Goal: Transaction & Acquisition: Obtain resource

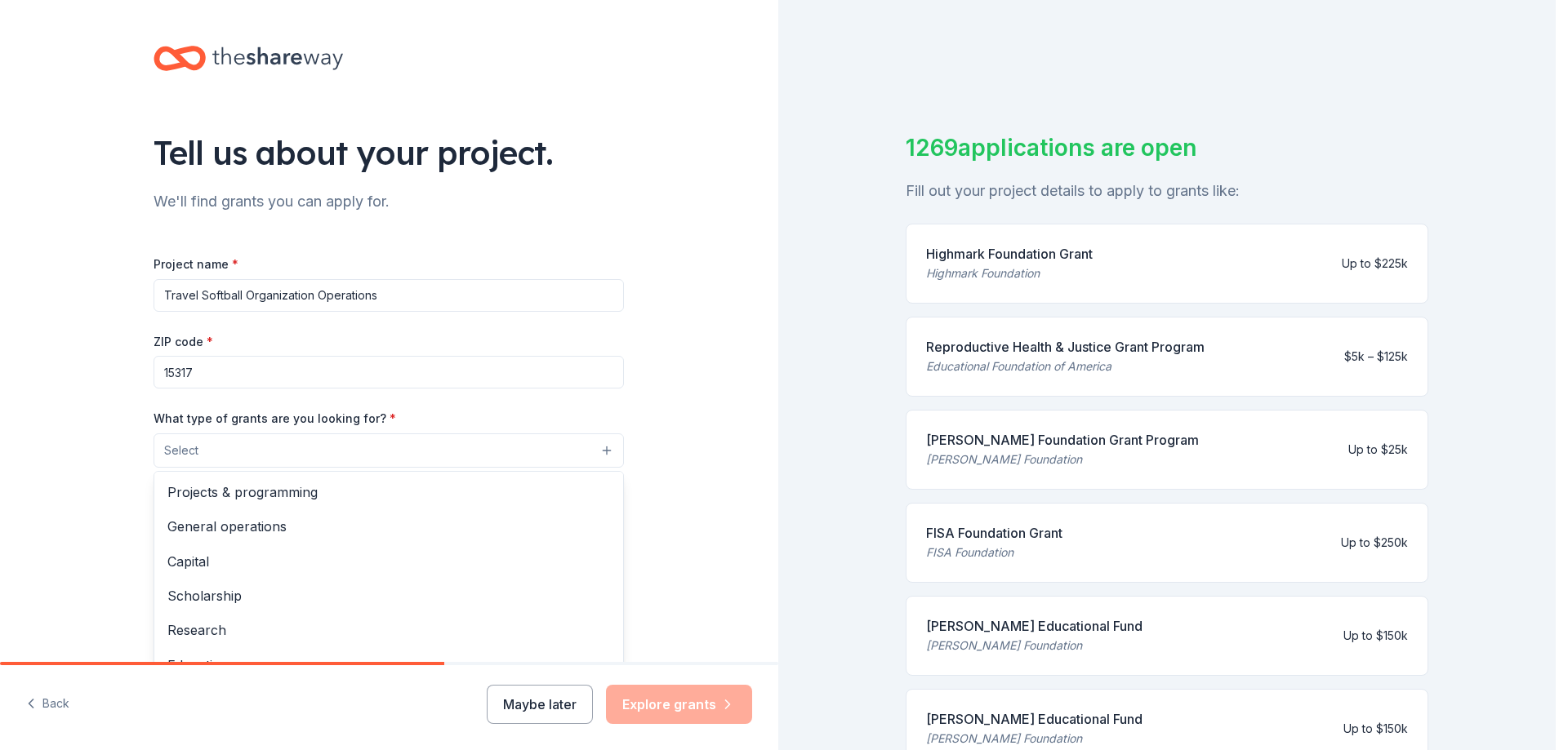
scroll to position [119, 0]
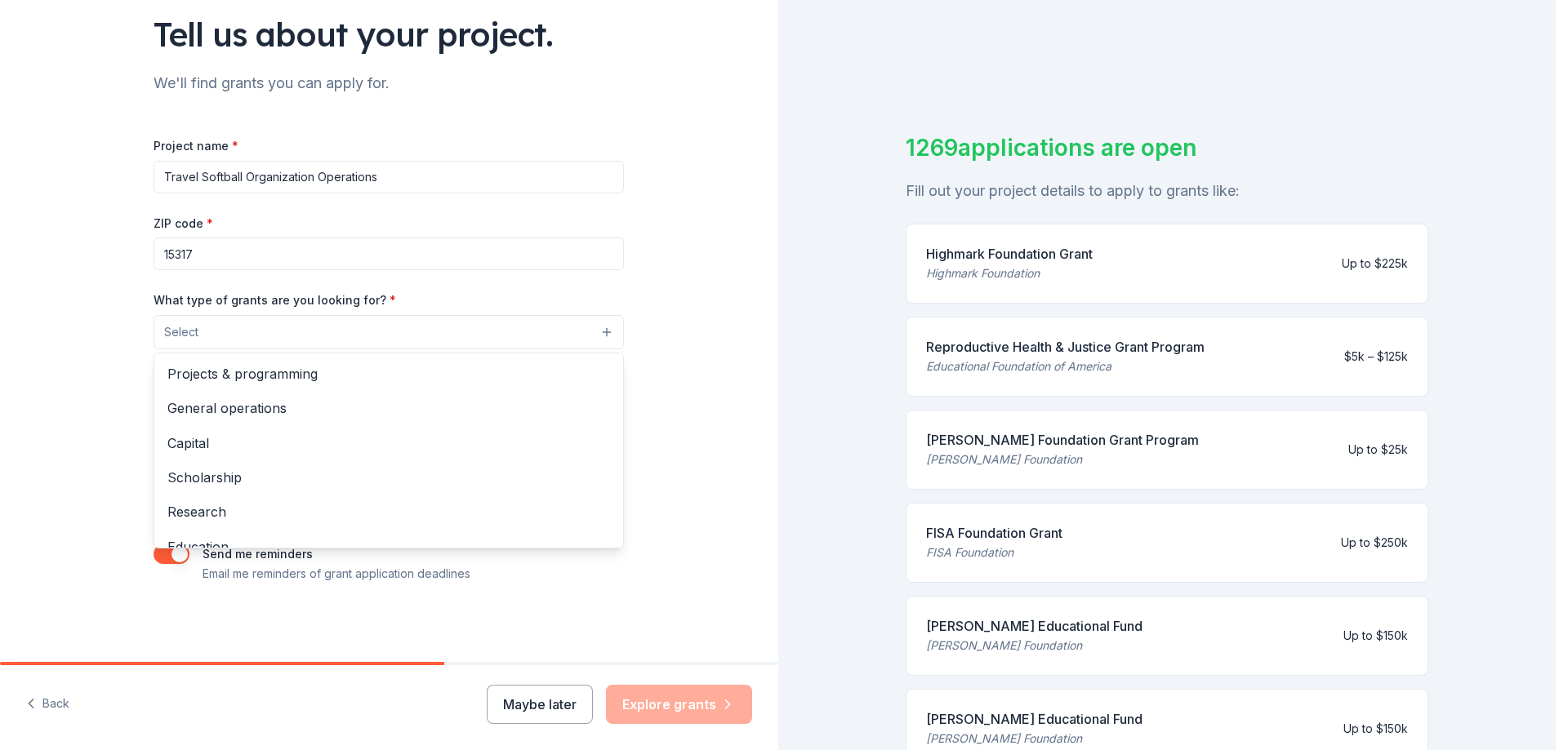
click at [53, 700] on div "Tell us about your project. We'll find grants you can apply for. Project name *…" at bounding box center [389, 375] width 778 height 750
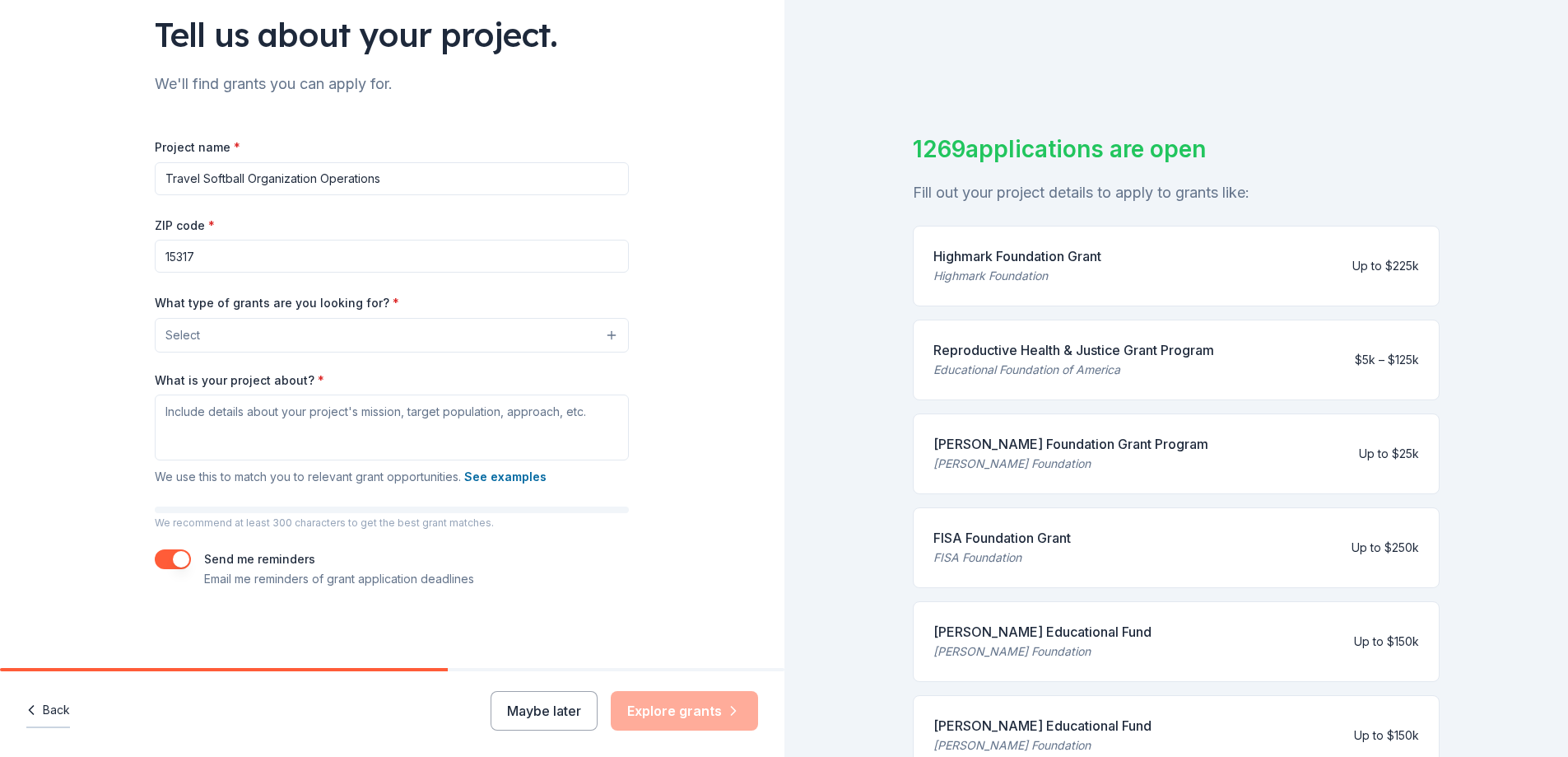
click at [45, 712] on button "Back" at bounding box center [47, 711] width 44 height 34
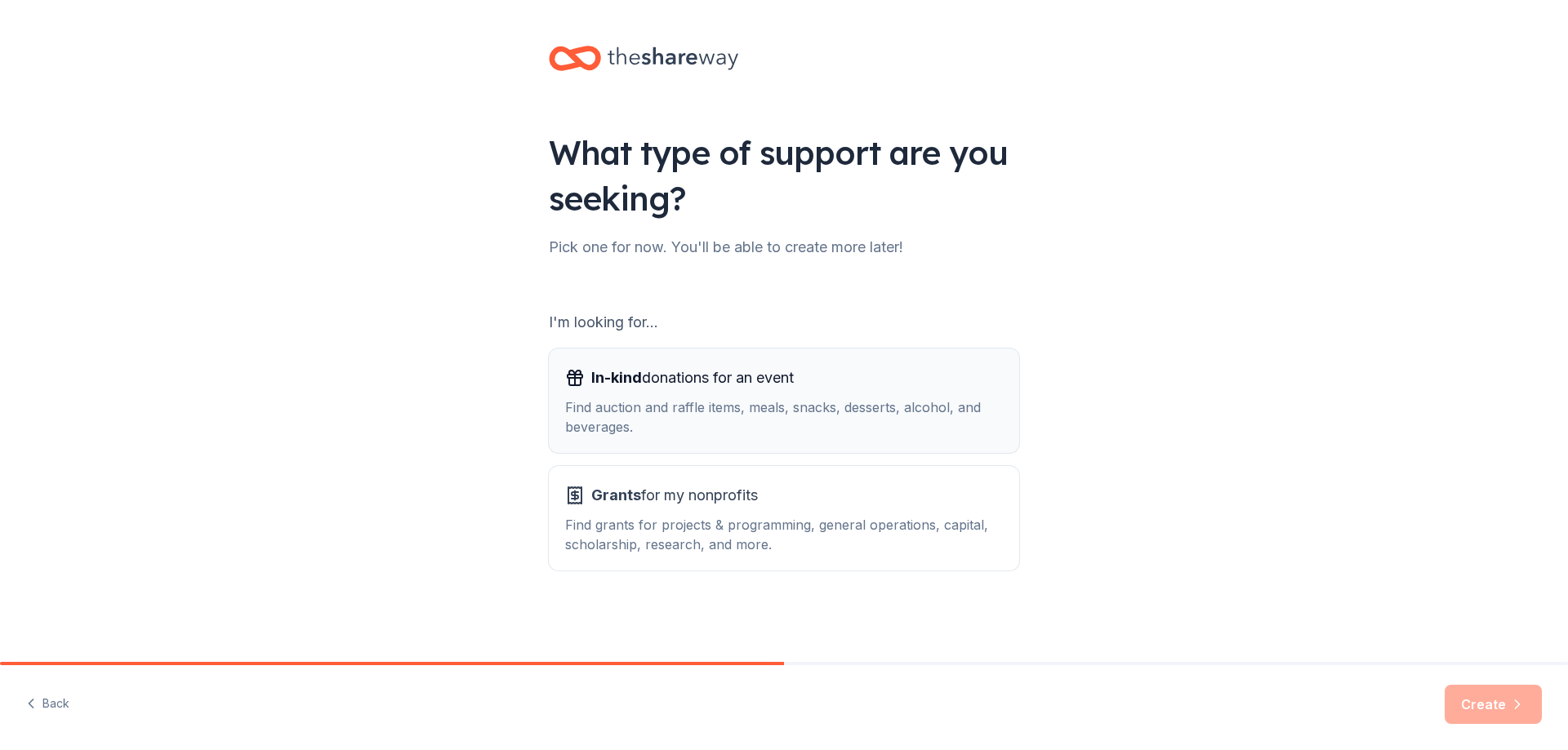
click at [642, 404] on div "Find auction and raffle items, meals, snacks, desserts, alcohol, and beverages." at bounding box center [784, 416] width 438 height 40
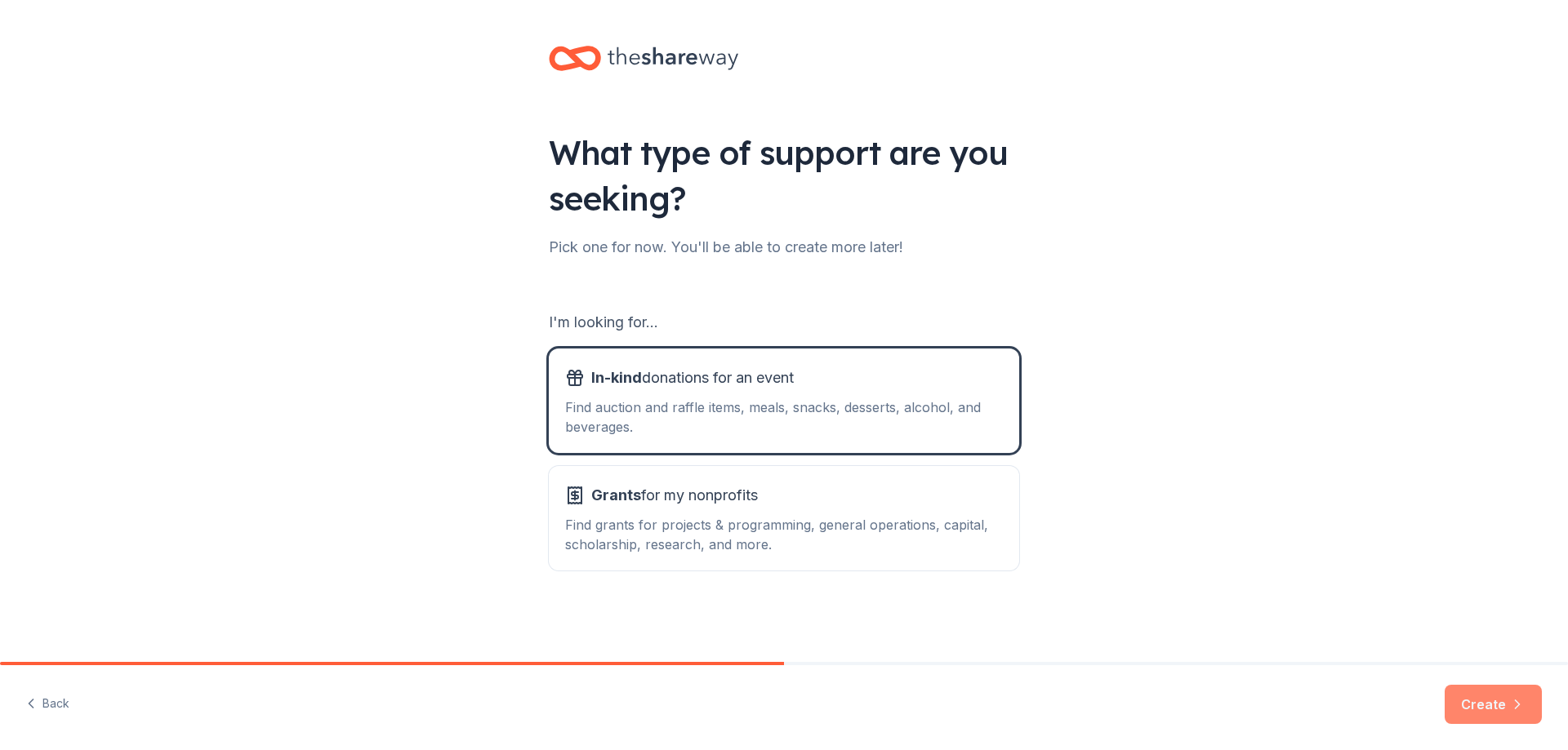
click at [1490, 717] on button "Create" at bounding box center [1494, 704] width 97 height 40
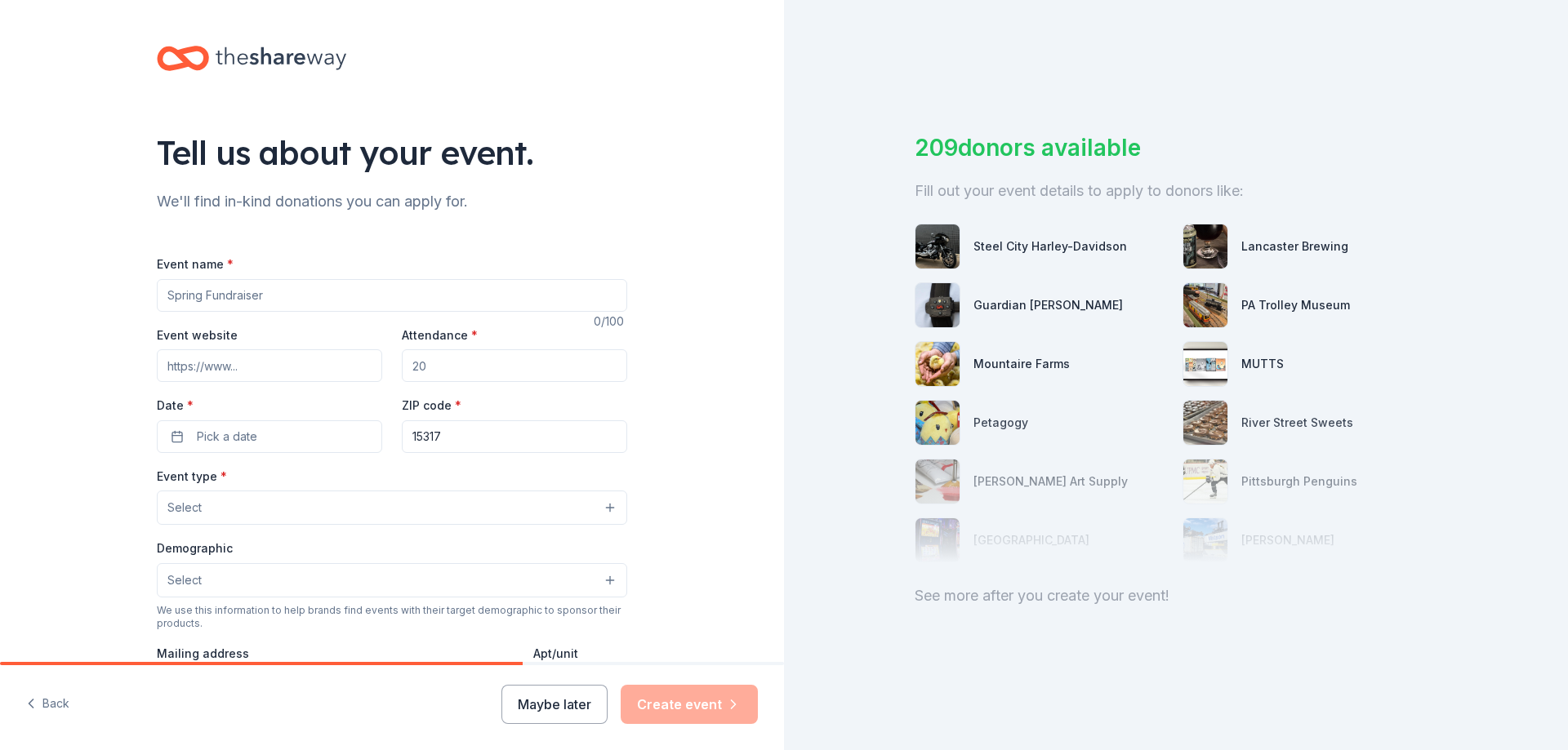
click at [280, 298] on input "Event name *" at bounding box center [391, 296] width 470 height 33
type input "2025/26 Softball Season Operations"
click at [498, 361] on input "Attendance *" at bounding box center [514, 366] width 225 height 33
drag, startPoint x: 429, startPoint y: 363, endPoint x: 369, endPoint y: 360, distance: 60.1
click at [369, 360] on div "Event website Attendance * Date * Pick a date ZIP code * 15317" at bounding box center [391, 388] width 470 height 128
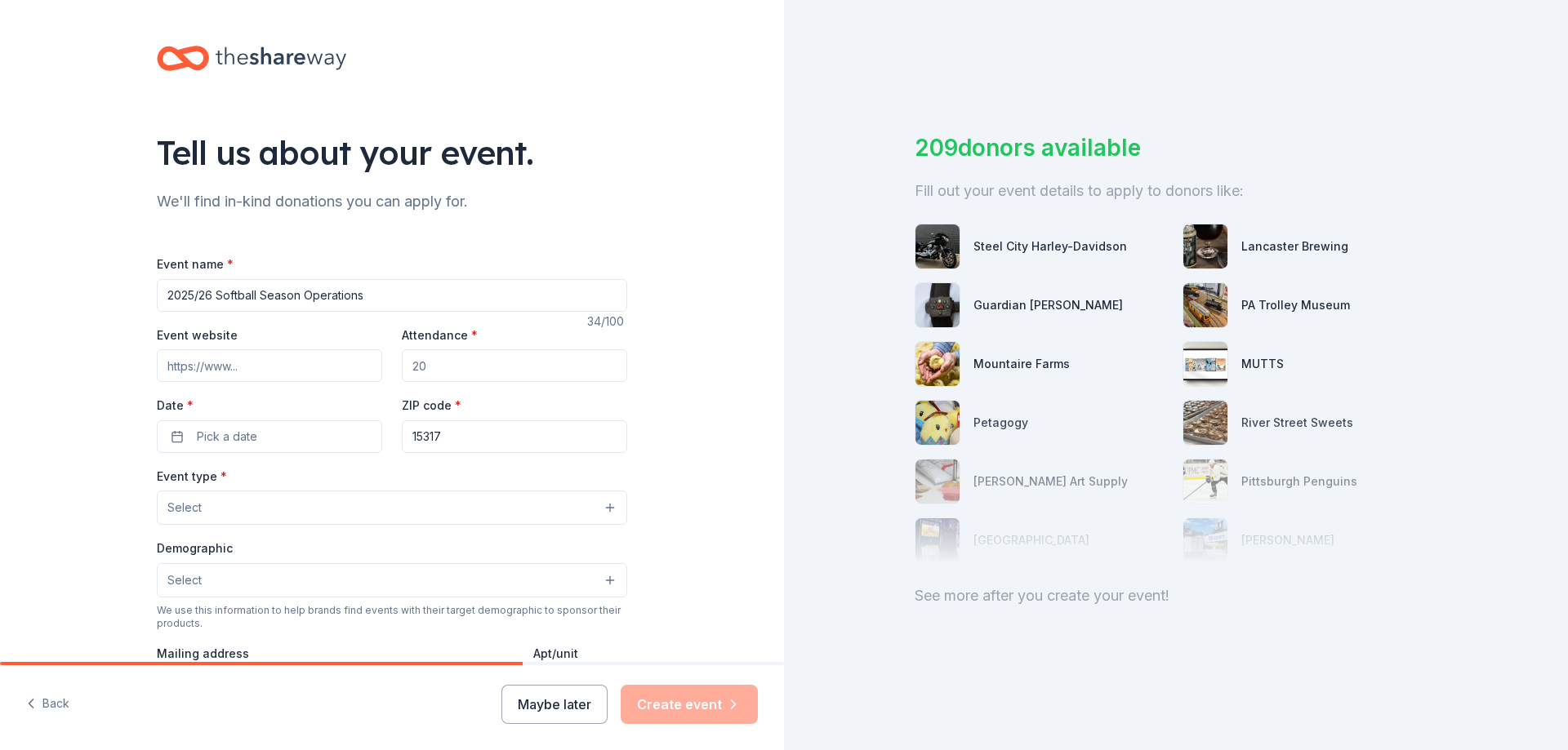
click at [444, 359] on input "Attendance *" at bounding box center [514, 366] width 225 height 33
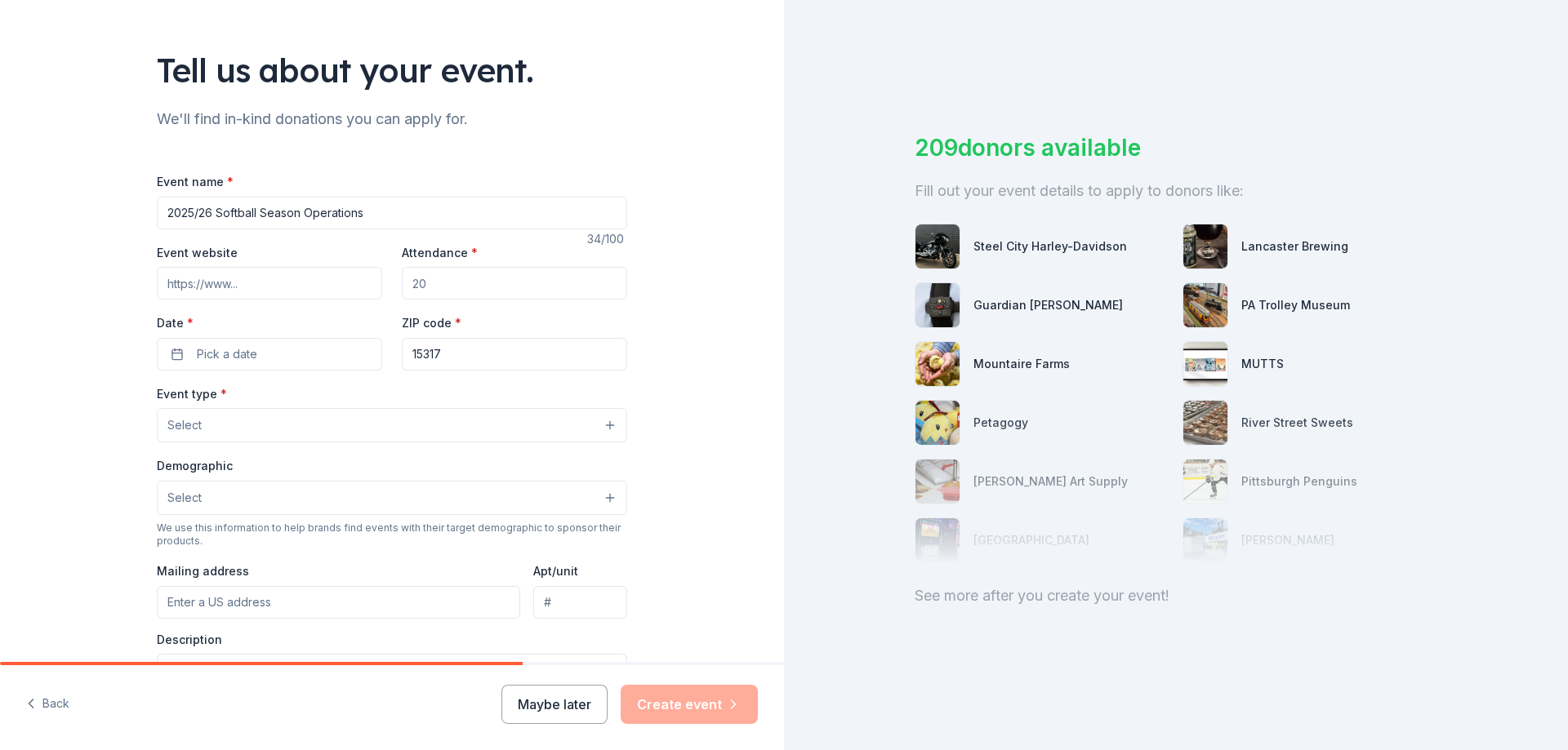
scroll to position [82, 0]
click at [220, 429] on button "Select" at bounding box center [391, 426] width 470 height 34
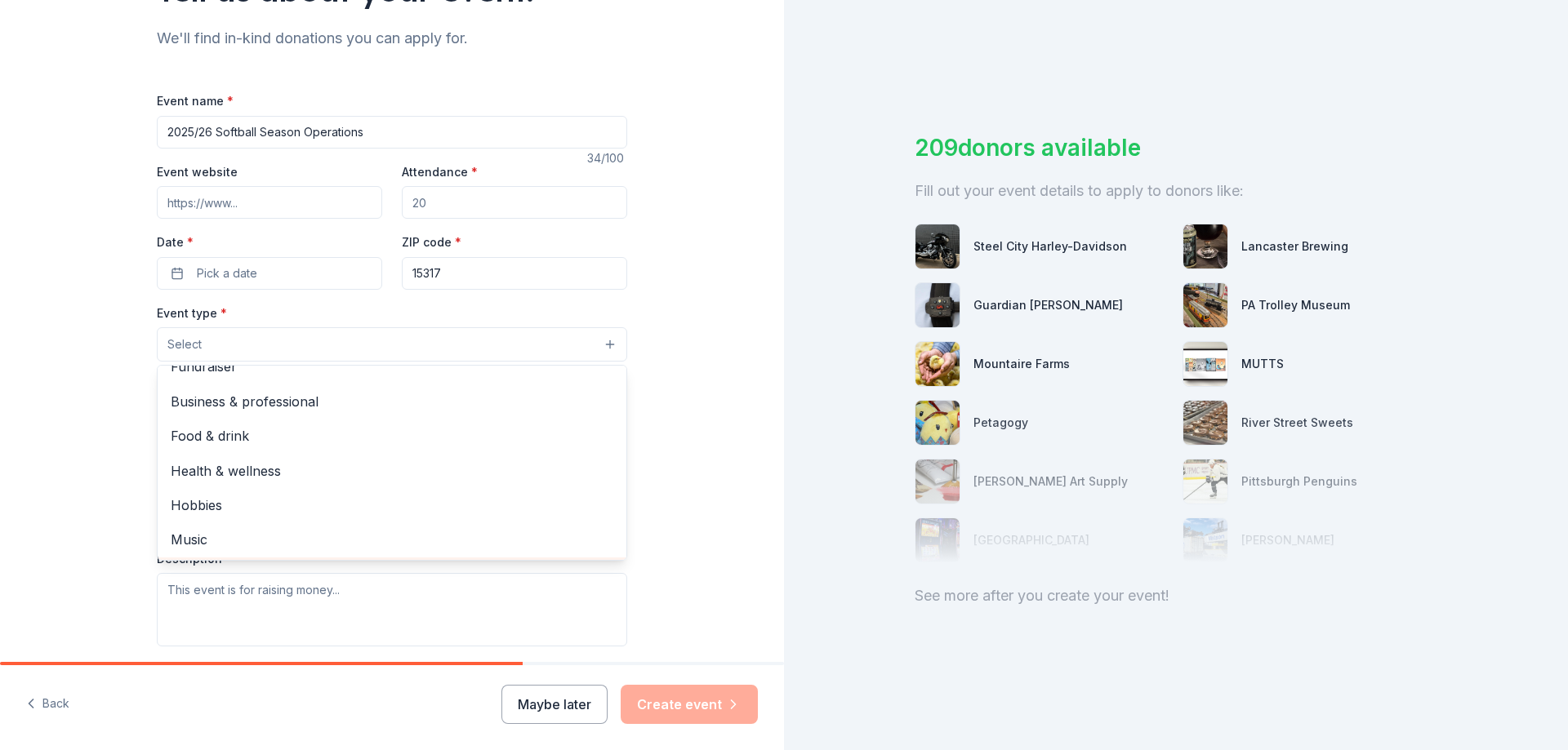
scroll to position [0, 0]
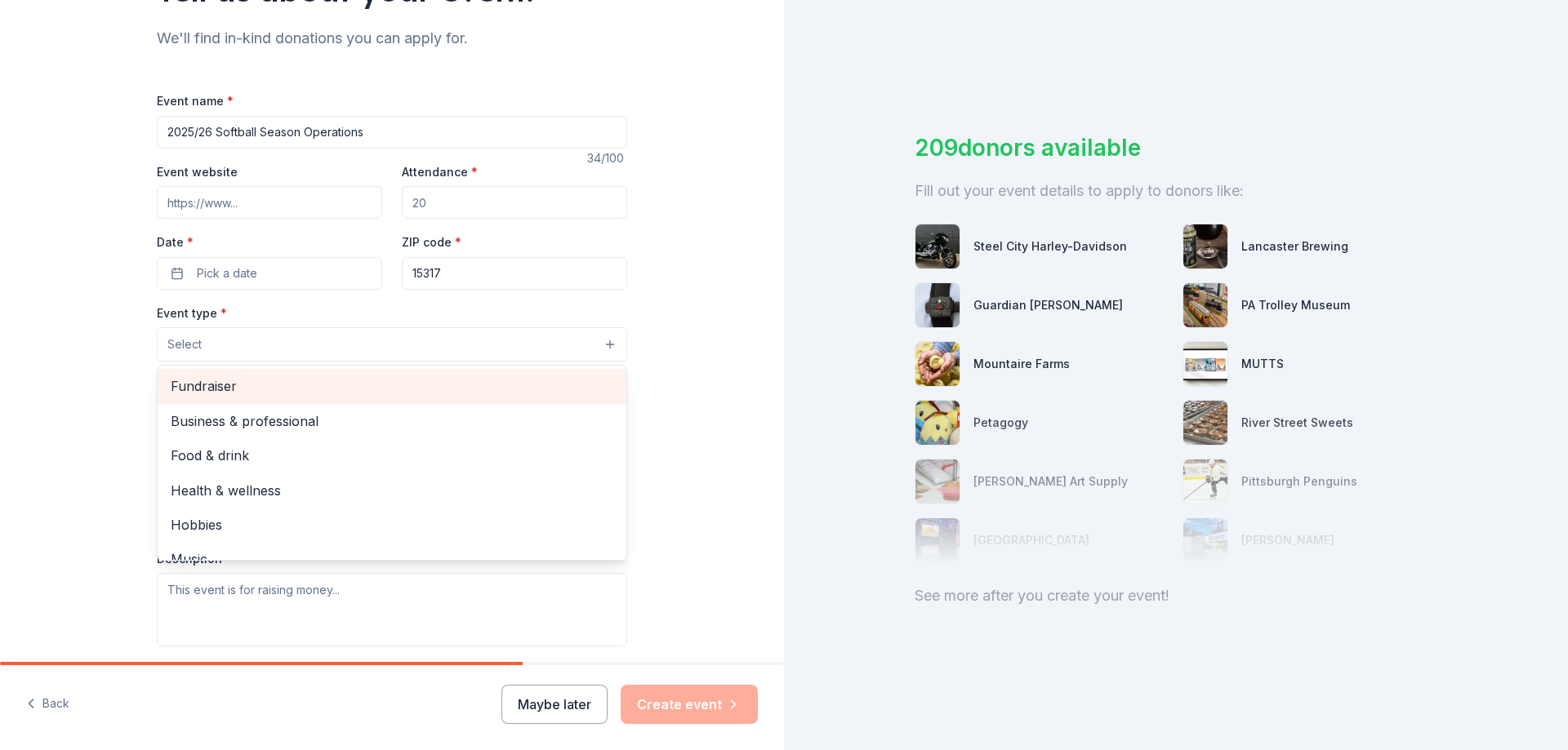
click at [209, 383] on span "Fundraiser" at bounding box center [392, 385] width 442 height 21
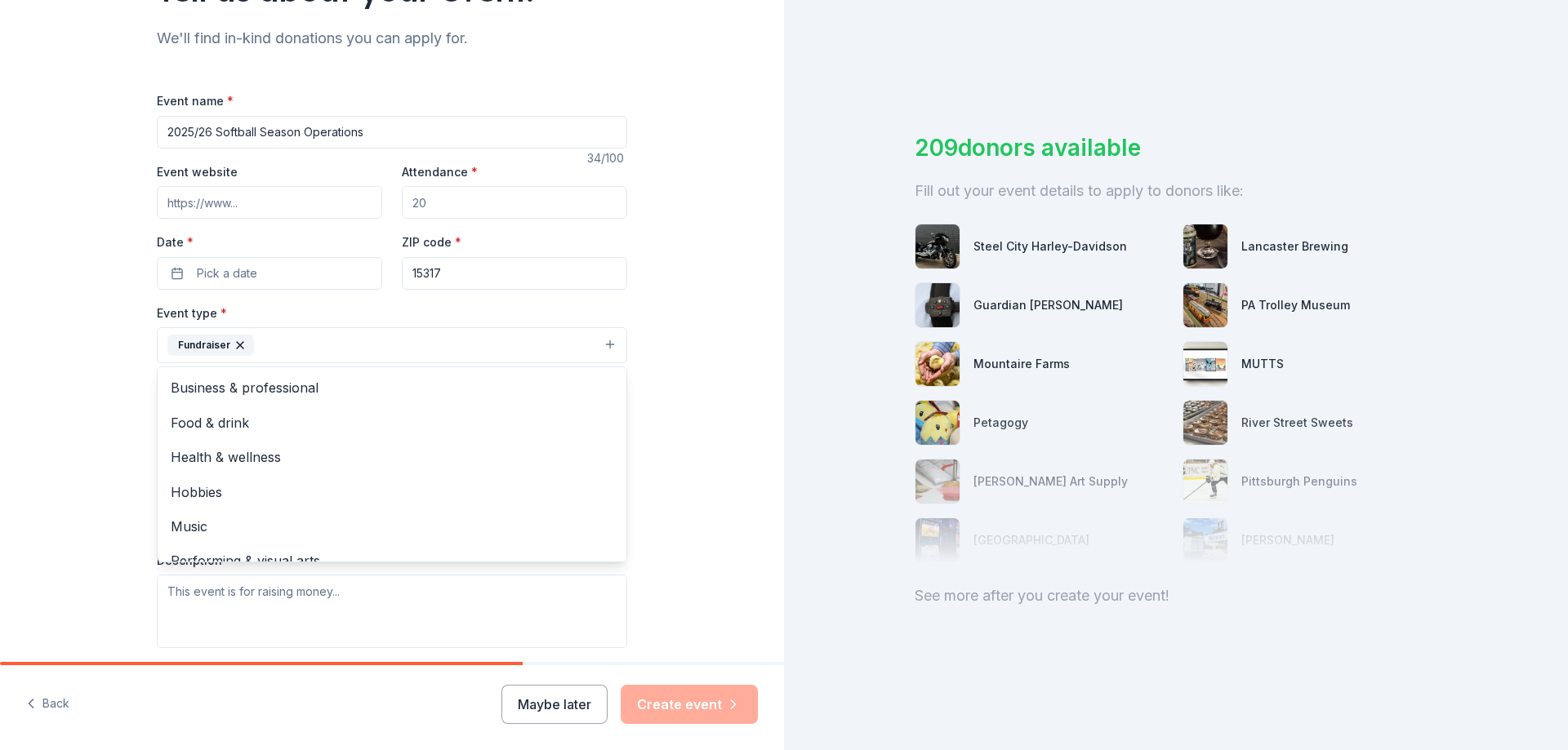
click at [35, 372] on div "Tell us about your event. We'll find in-kind donations you can apply for. Event…" at bounding box center [392, 381] width 784 height 1088
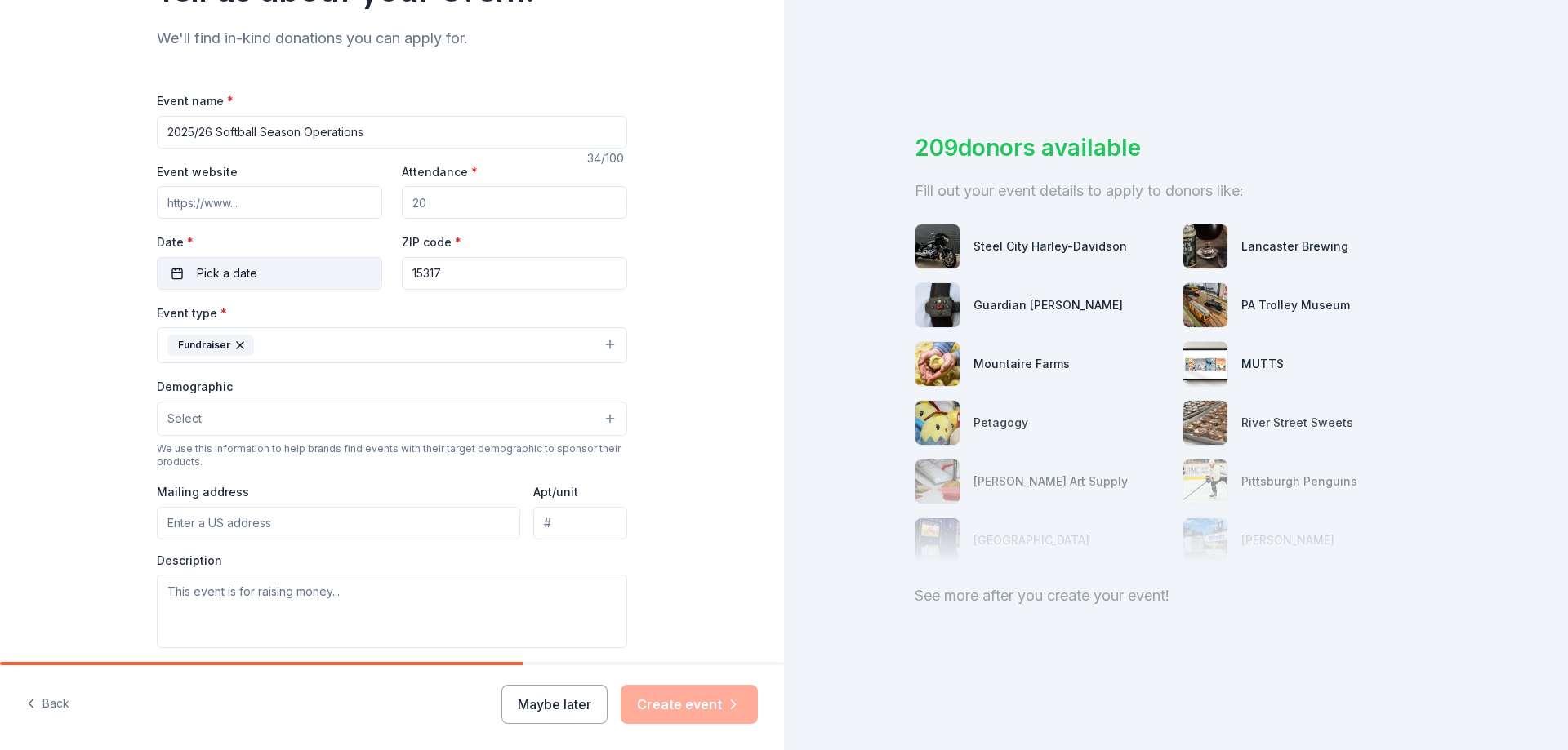
click at [331, 273] on button "Pick a date" at bounding box center [269, 274] width 225 height 33
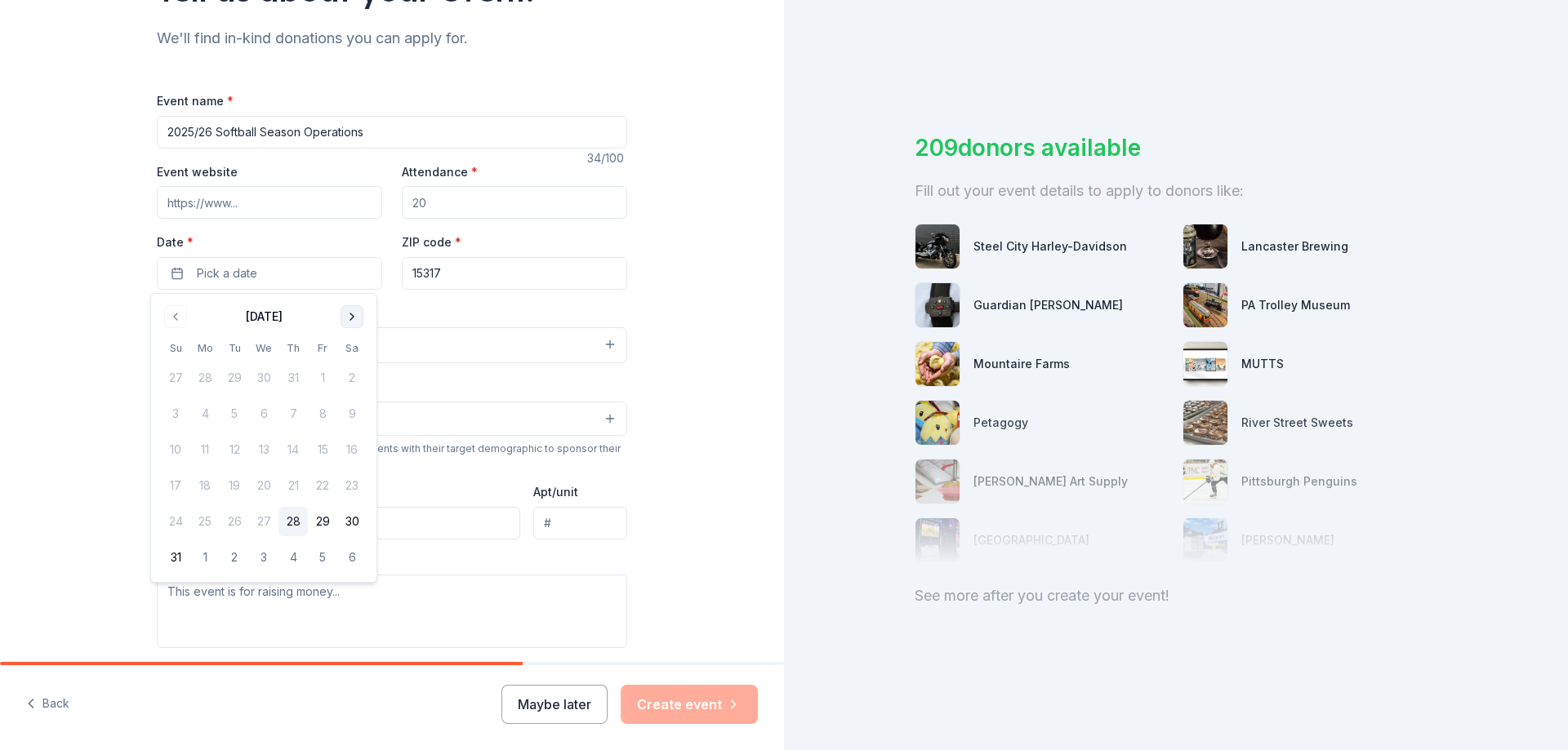
click at [357, 317] on button "Go to next month" at bounding box center [351, 316] width 23 height 23
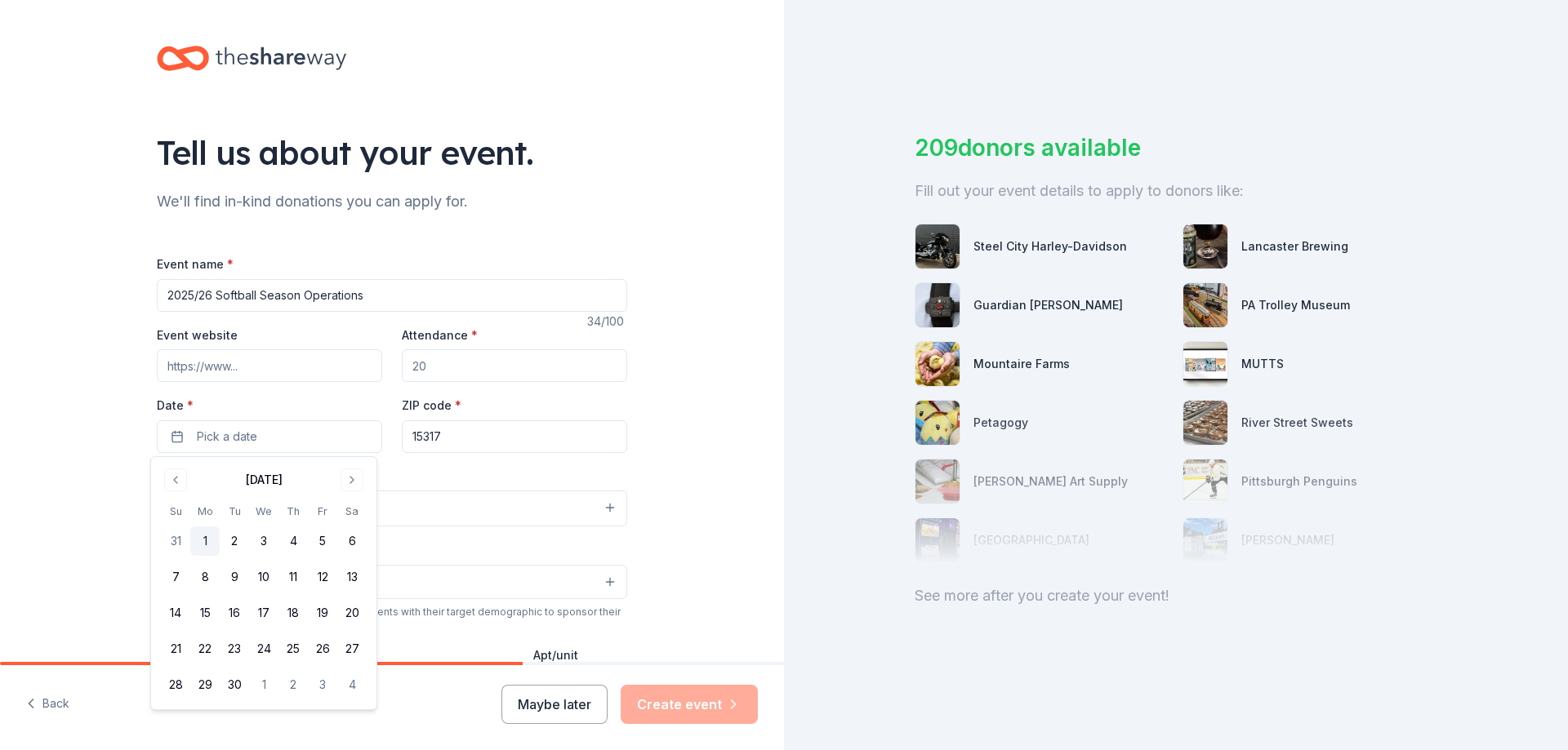
click at [200, 542] on button "1" at bounding box center [205, 541] width 29 height 29
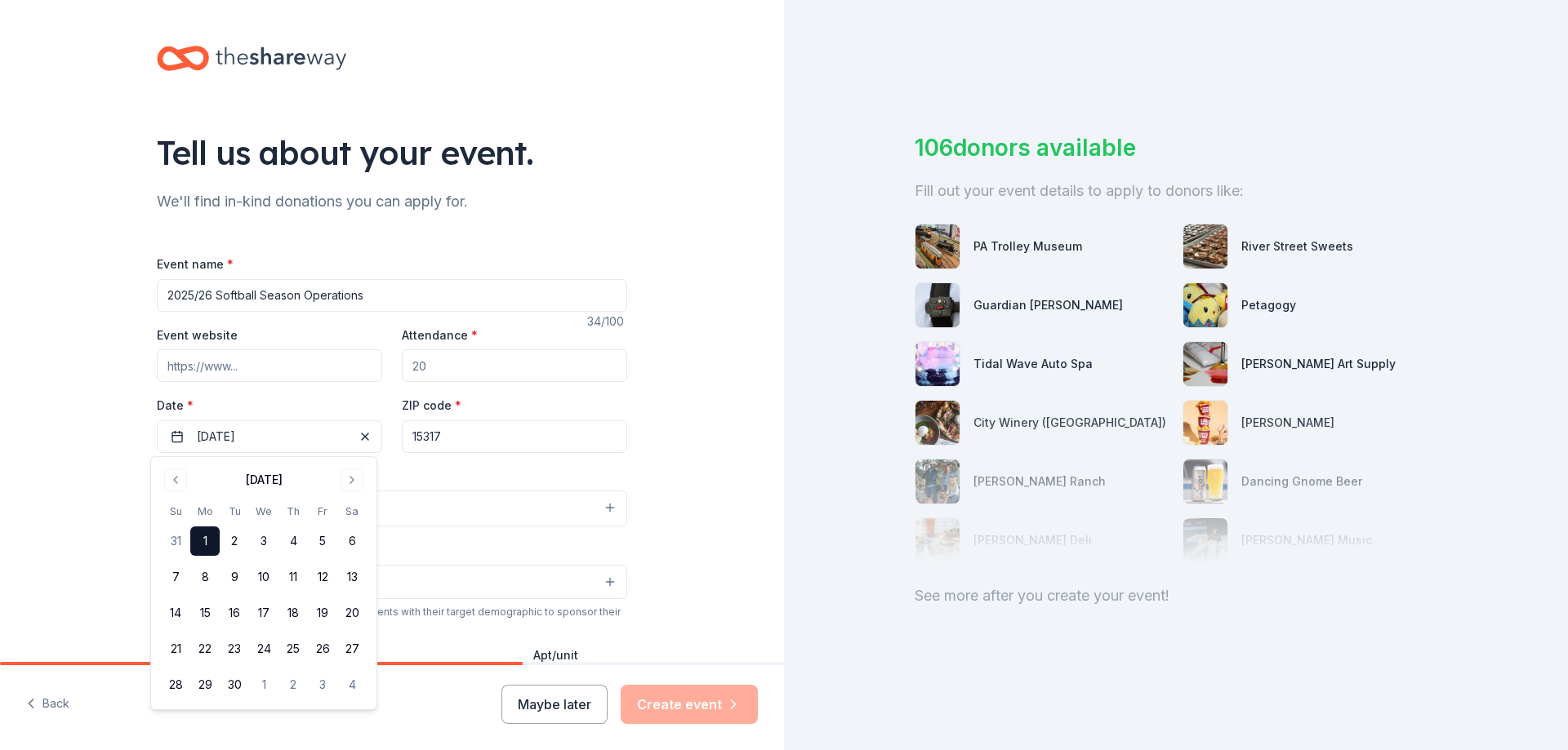
click at [703, 460] on div "Tell us about your event. We'll find in-kind donations you can apply for. Event…" at bounding box center [392, 544] width 784 height 1088
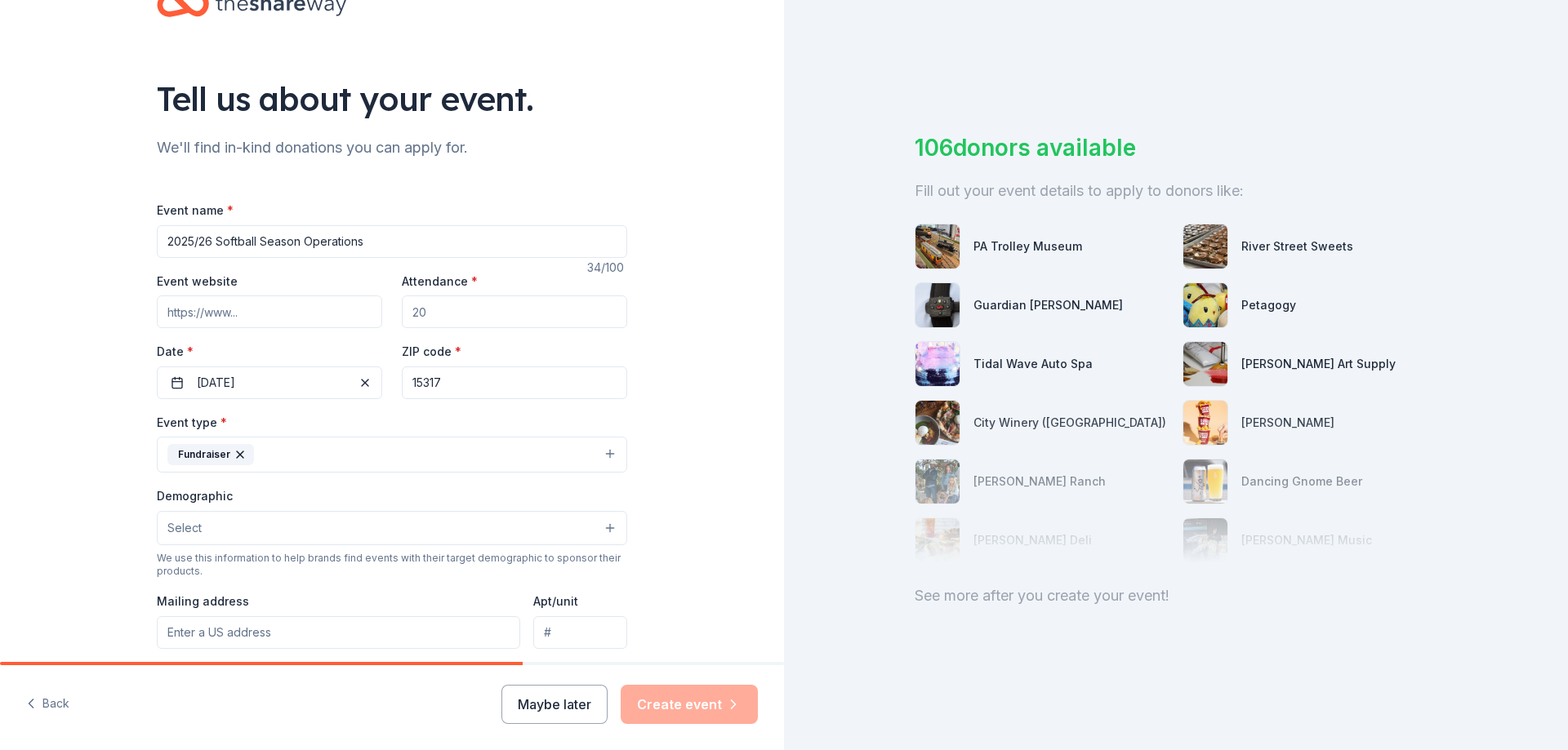
scroll to position [82, 0]
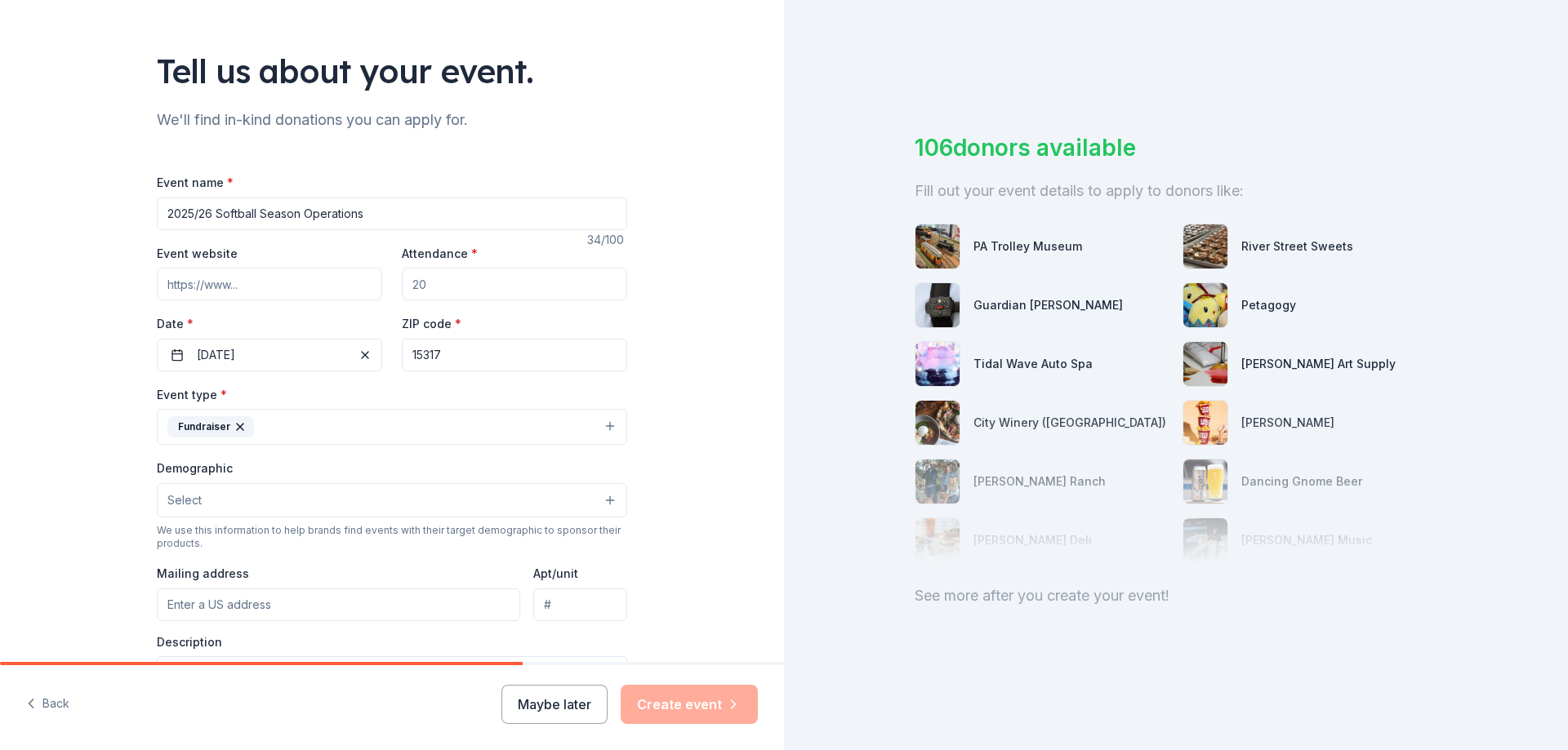
click at [269, 502] on button "Select" at bounding box center [391, 500] width 470 height 34
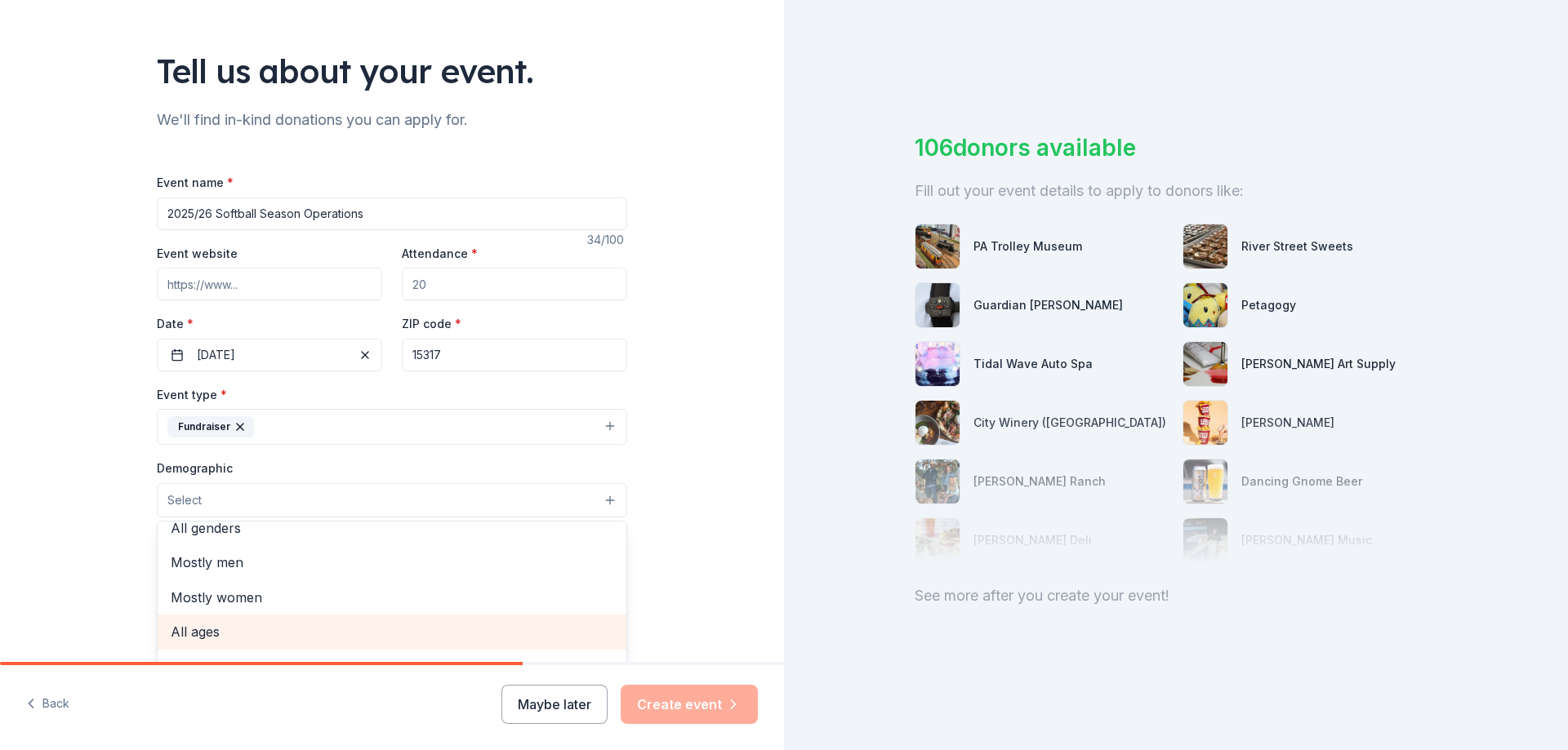
scroll to position [0, 0]
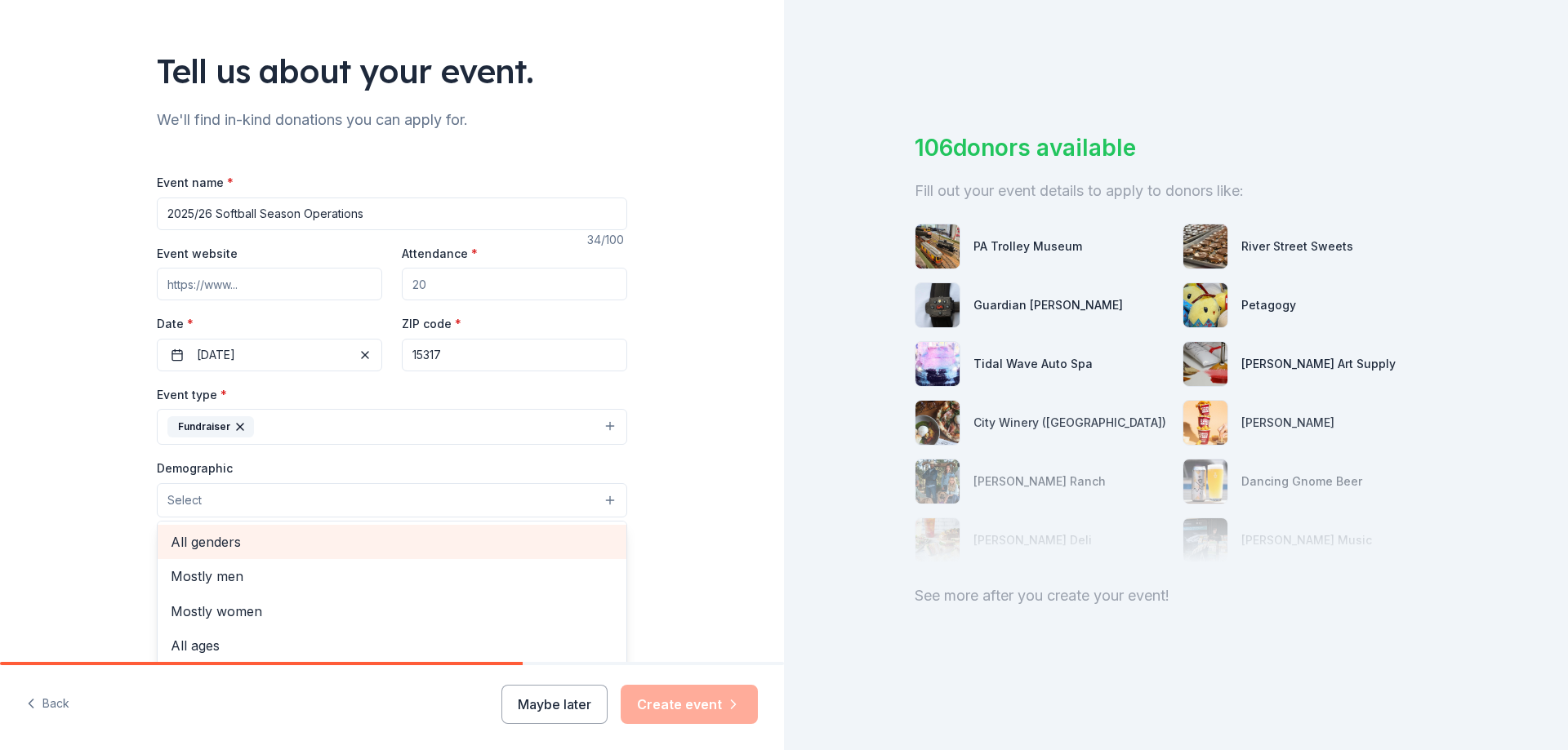
click at [203, 551] on span "All genders" at bounding box center [392, 541] width 442 height 21
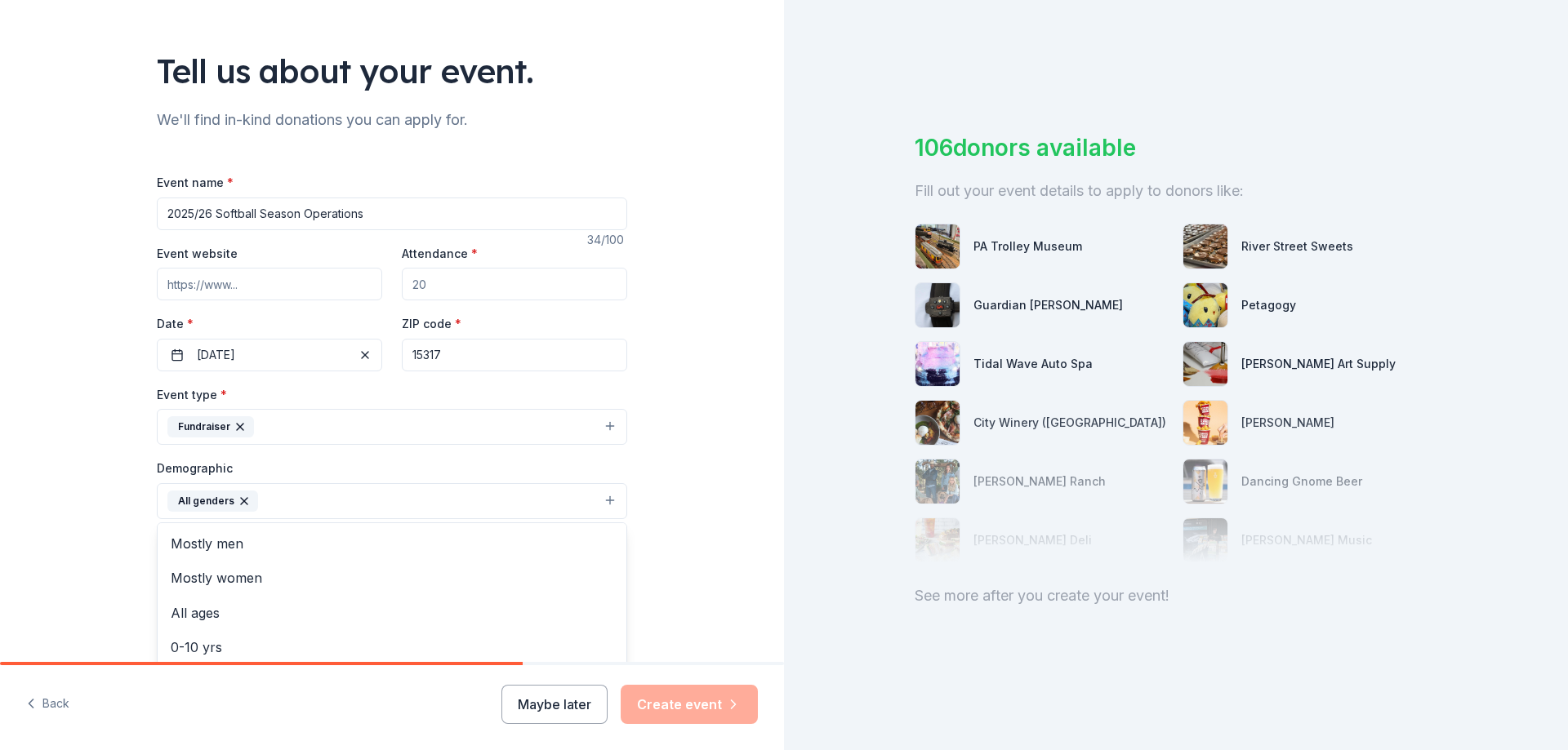
click at [29, 524] on div "Tell us about your event. We'll find in-kind donations you can apply for. Event…" at bounding box center [392, 462] width 784 height 1089
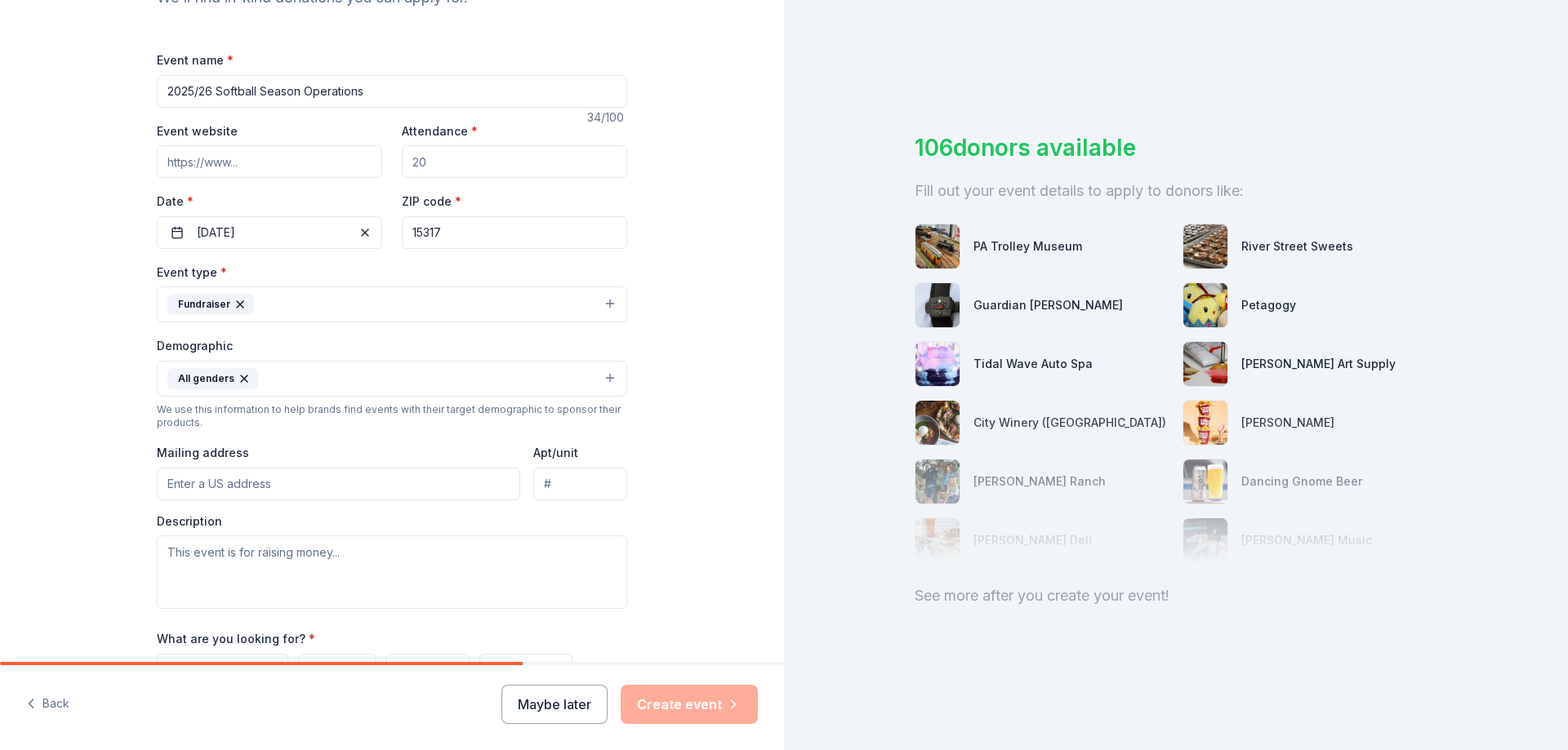
scroll to position [244, 0]
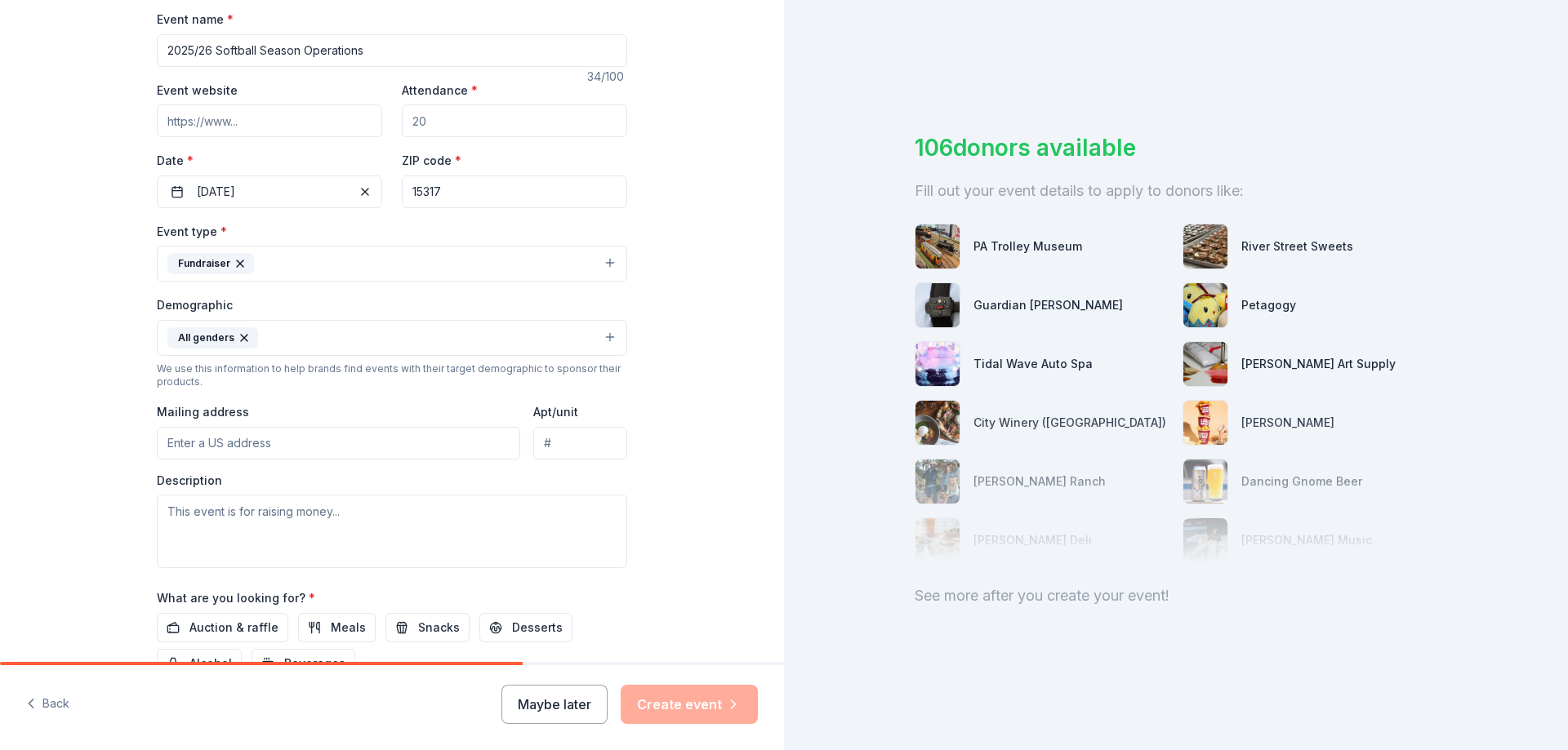
click at [269, 444] on input "Mailing address" at bounding box center [338, 443] width 363 height 33
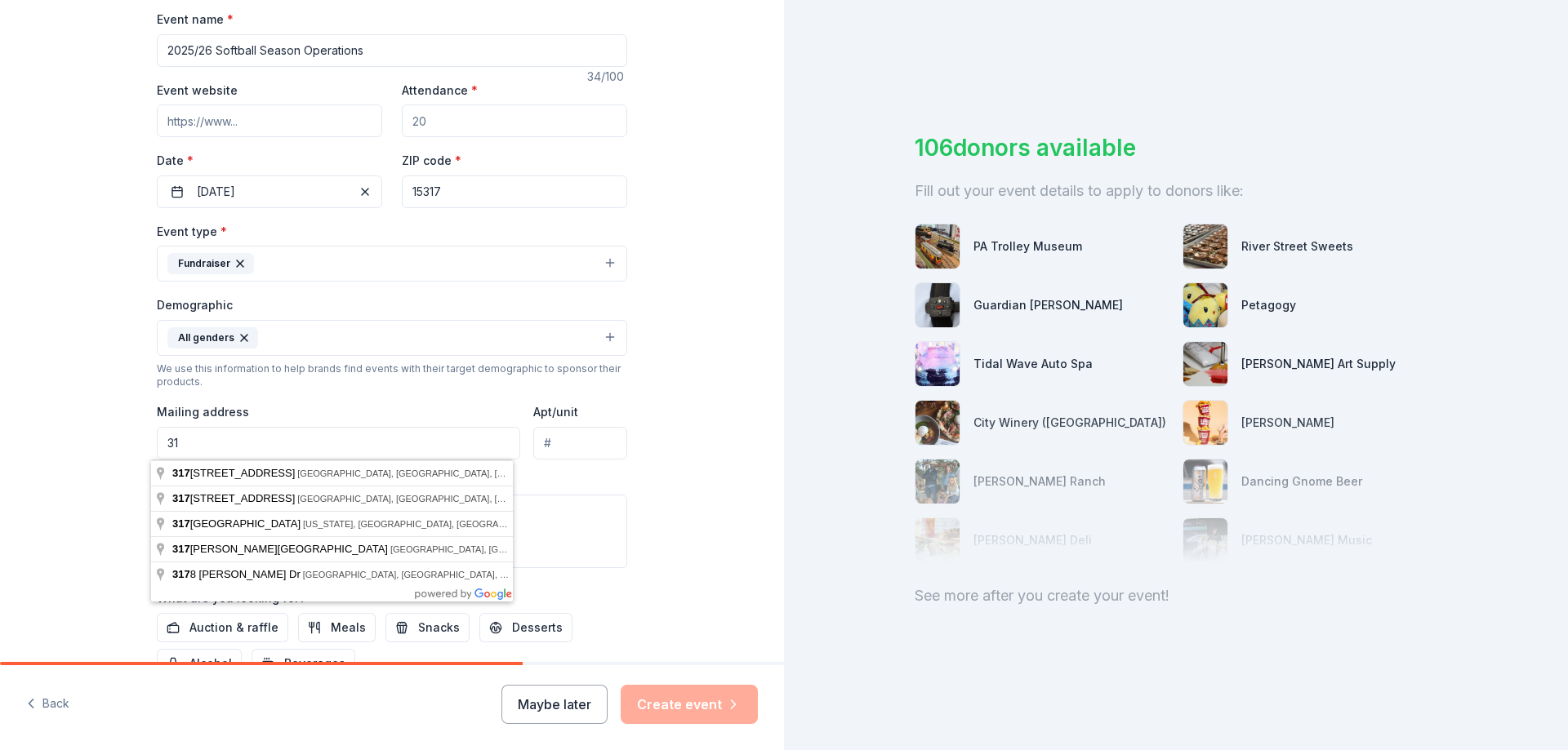
type input "3"
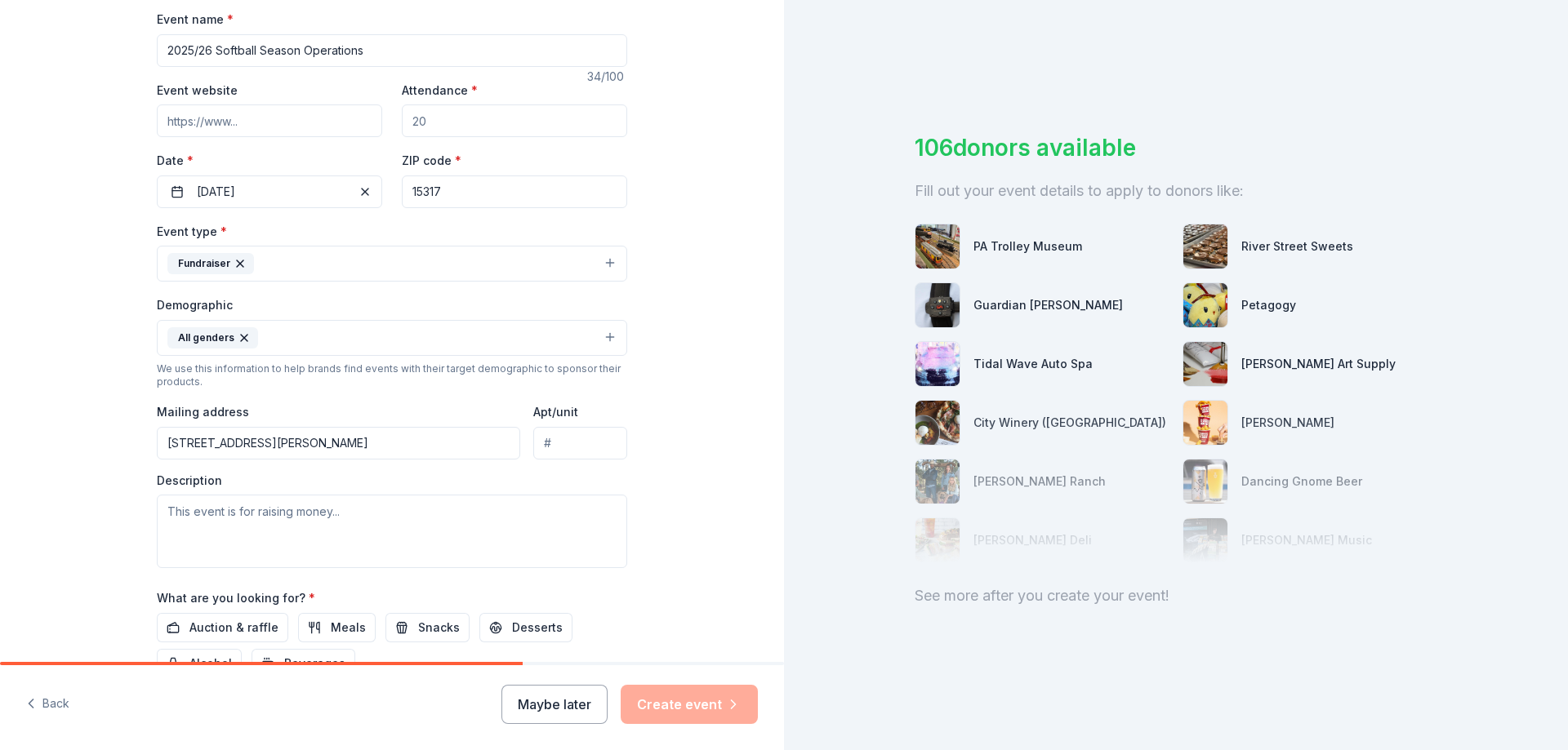
type input "[STREET_ADDRESS][PERSON_NAME]"
click at [254, 513] on textarea at bounding box center [391, 531] width 470 height 74
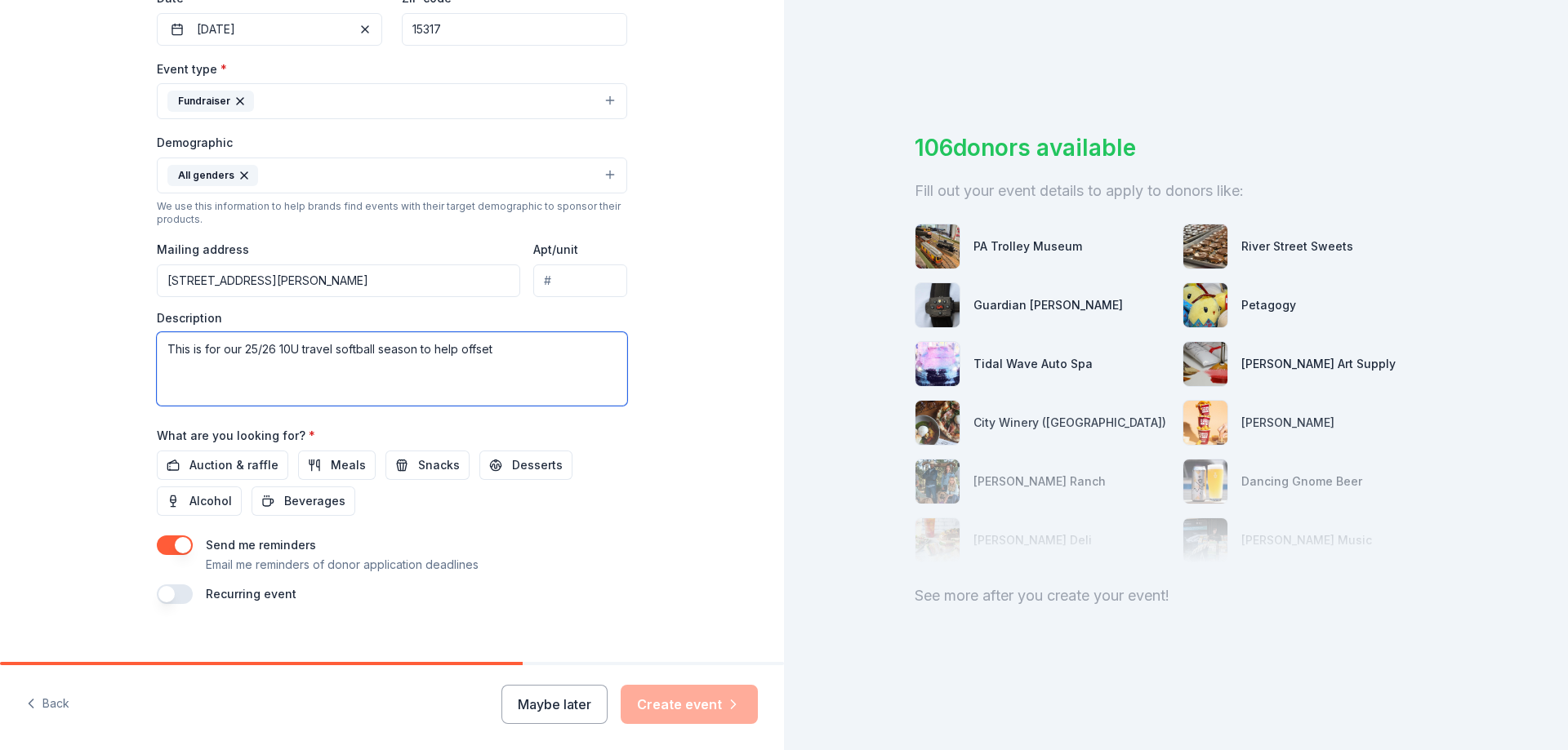
scroll to position [408, 0]
drag, startPoint x: 523, startPoint y: 353, endPoint x: 108, endPoint y: 338, distance: 415.3
click at [108, 337] on div "Tell us about your event. We'll find in-kind donations you can apply for. Event…" at bounding box center [392, 136] width 784 height 1089
paste textarea "e 10U [DEMOGRAPHIC_DATA] [PERSON_NAME] travel team is led by Head Coach [PERSON…"
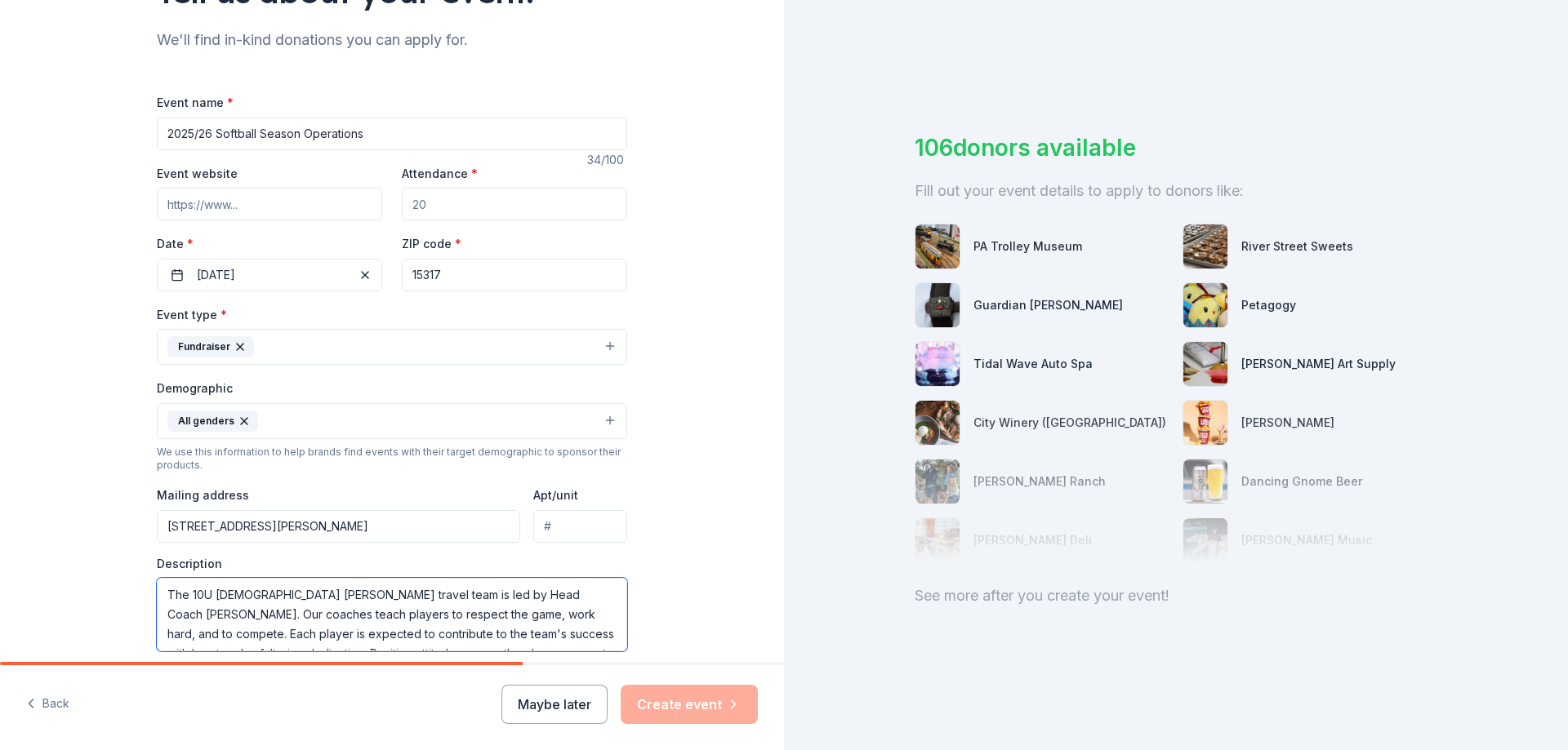
scroll to position [164, 0]
type textarea "The 10U [DEMOGRAPHIC_DATA] [PERSON_NAME] travel team is led by Head Coach [PERS…"
click at [48, 704] on button "Back" at bounding box center [47, 704] width 43 height 34
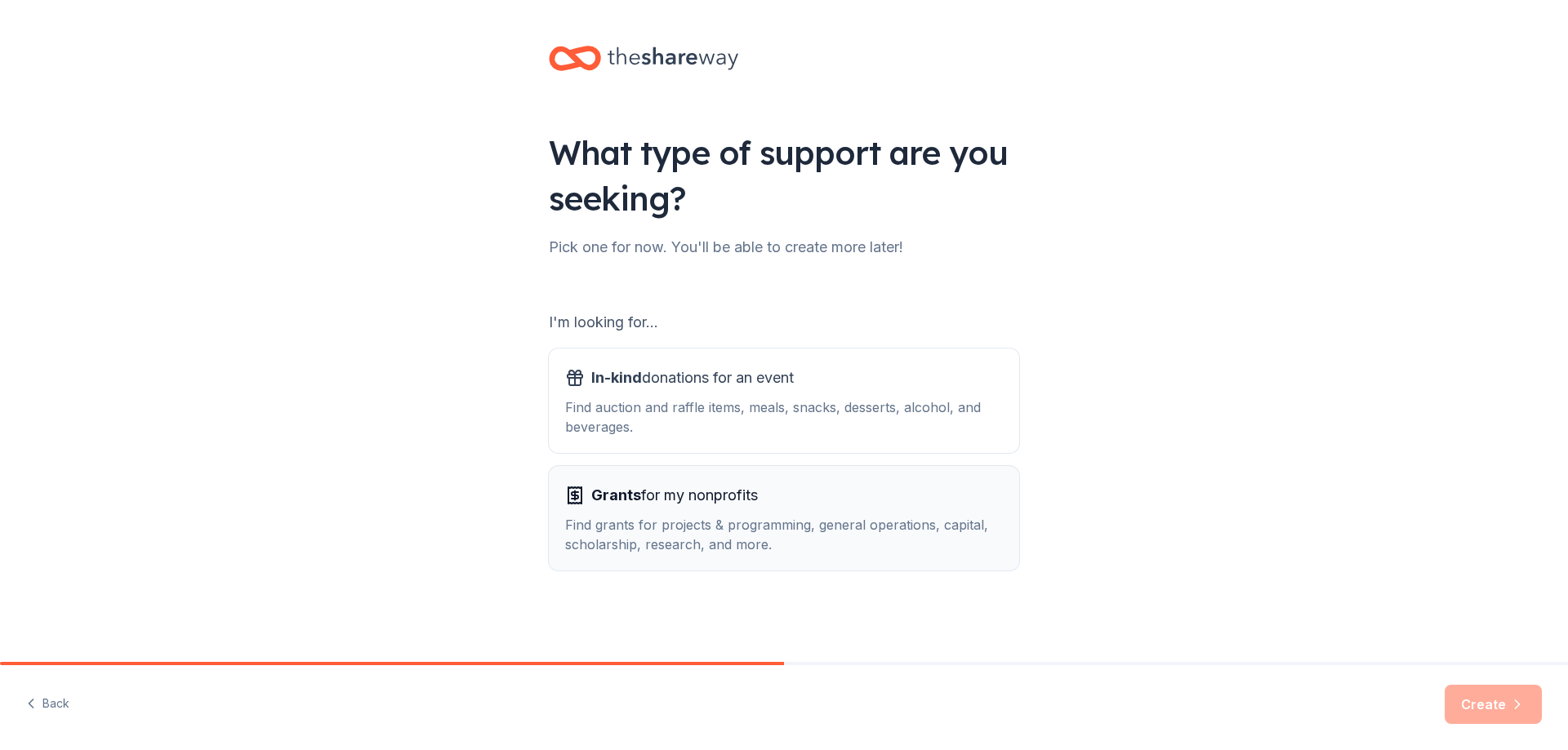
click at [697, 512] on div "Grants for my nonprofits Find grants for projects & programming, general operat…" at bounding box center [784, 518] width 438 height 72
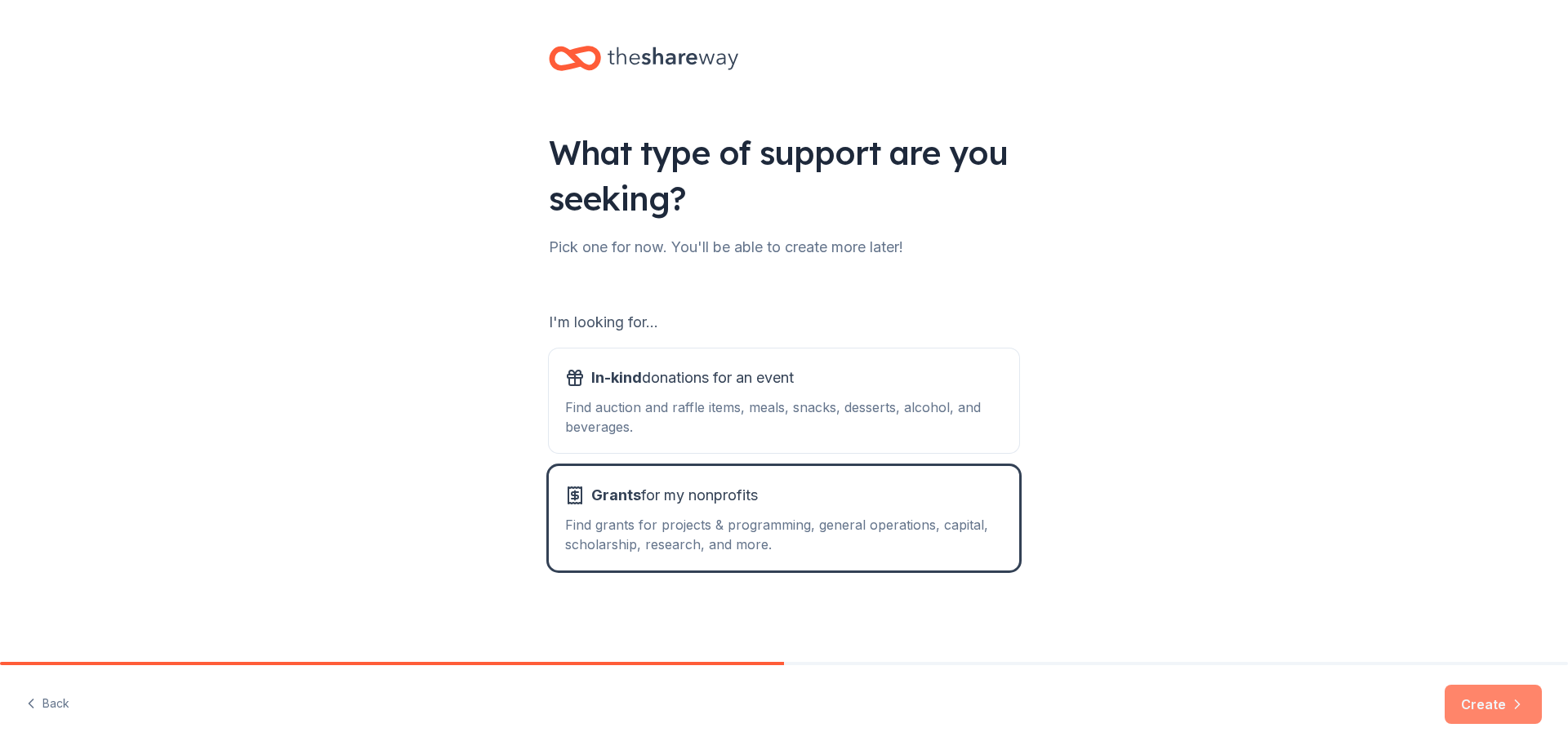
click at [1506, 708] on button "Create" at bounding box center [1494, 704] width 97 height 40
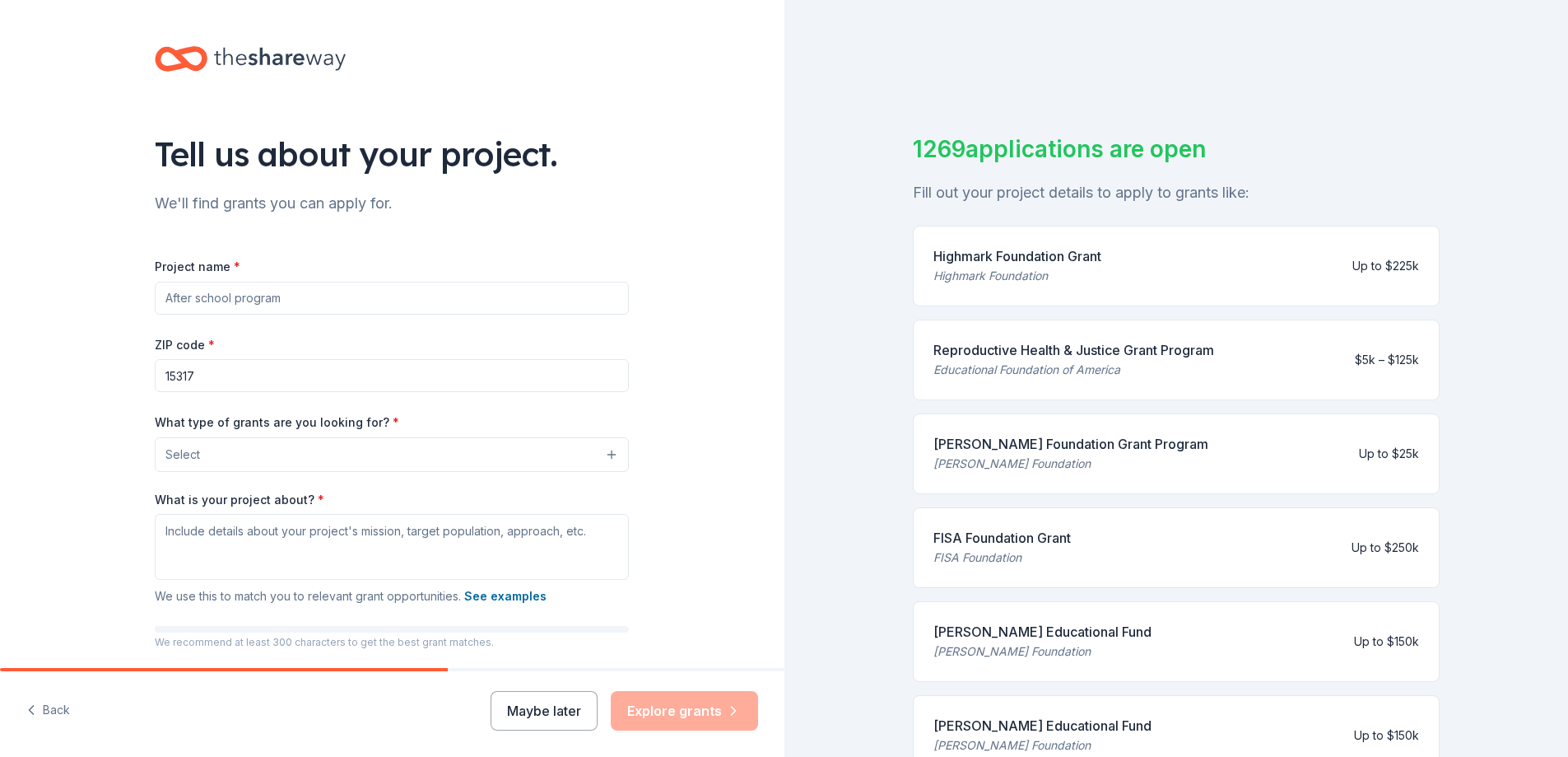
click at [248, 298] on input "Project name *" at bounding box center [391, 299] width 474 height 33
type input "[DEMOGRAPHIC_DATA] [PERSON_NAME] Softball Organization 25/26 Season"
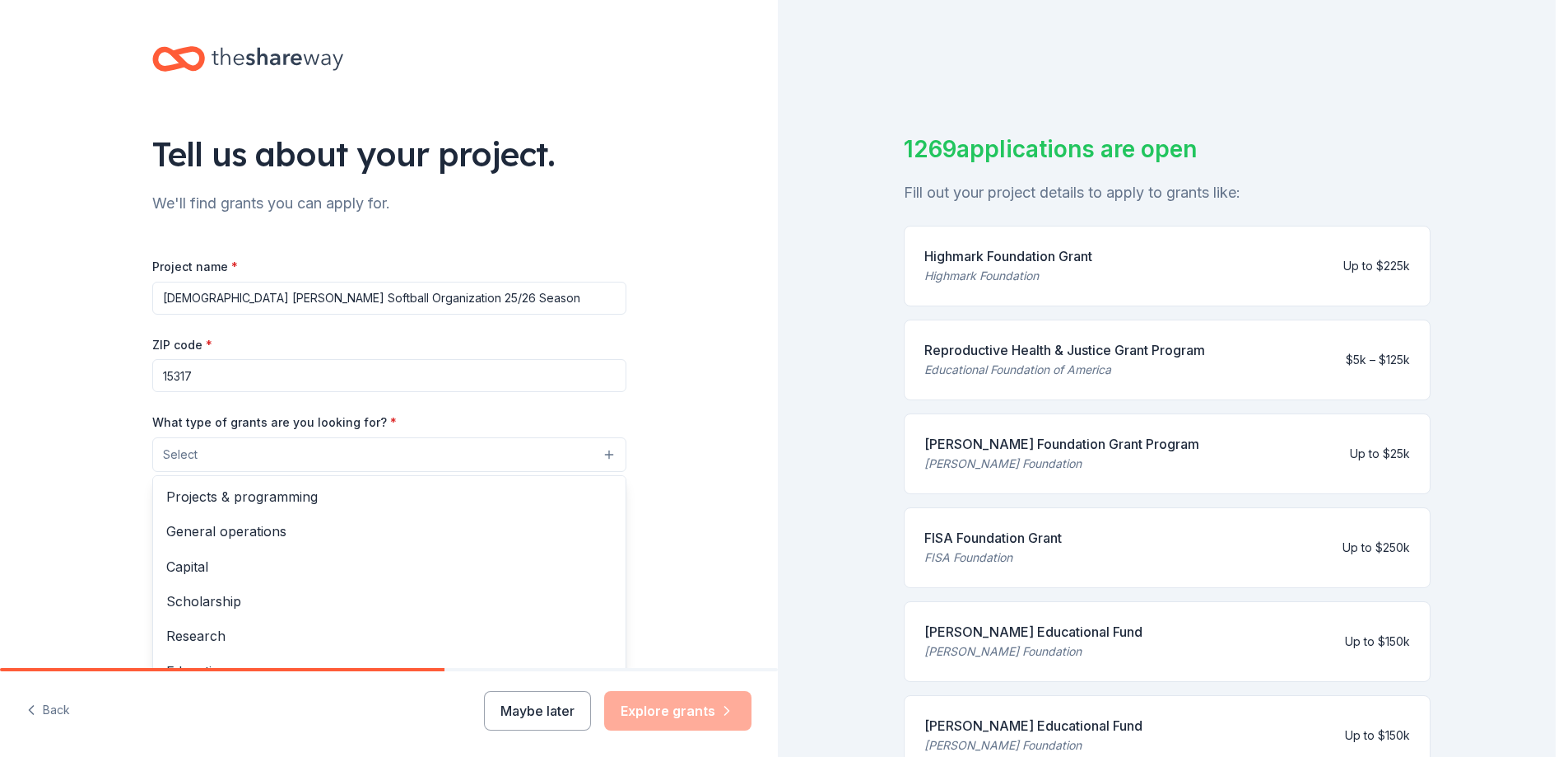
click at [261, 460] on button "Select" at bounding box center [389, 454] width 474 height 34
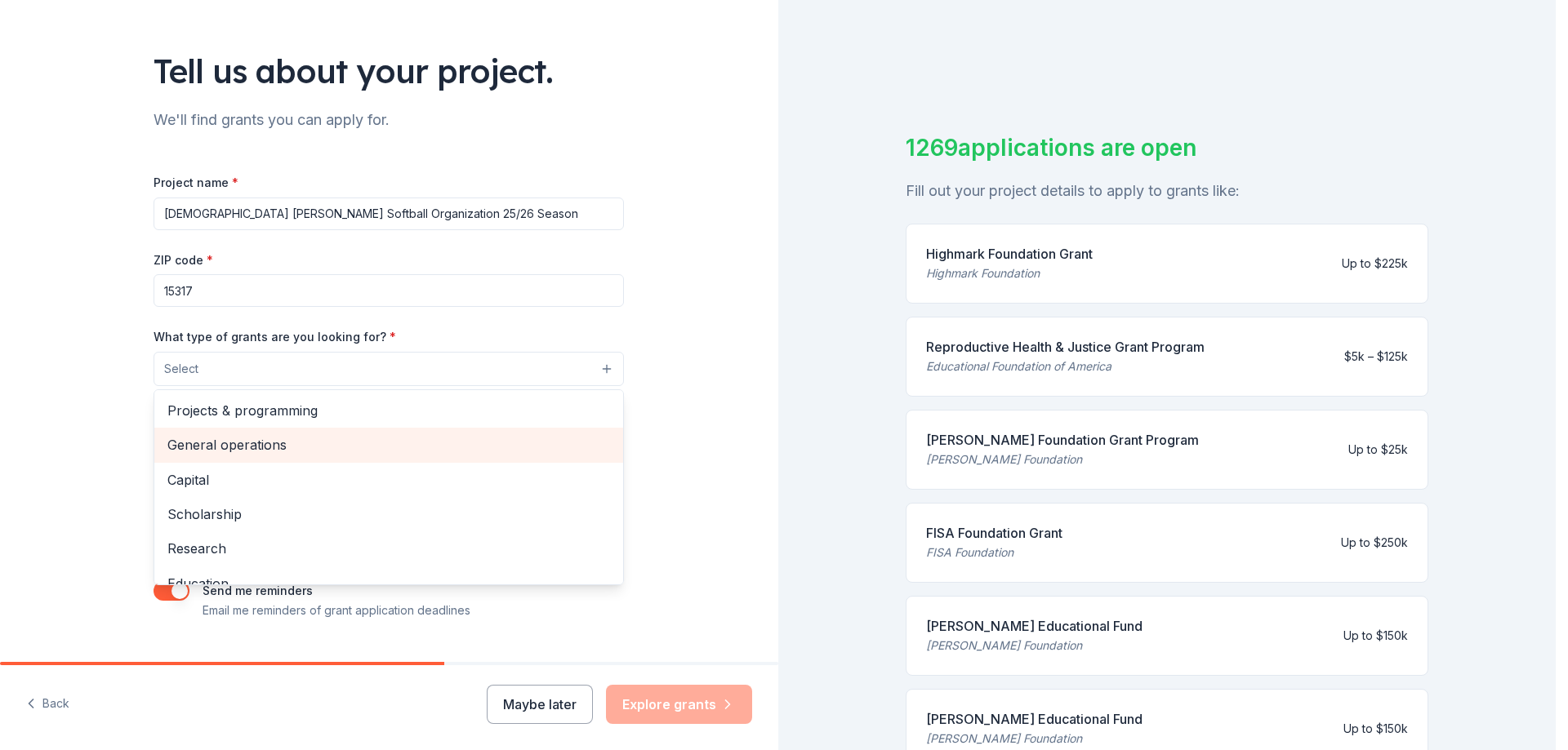
click at [244, 440] on span "General operations" at bounding box center [388, 444] width 442 height 21
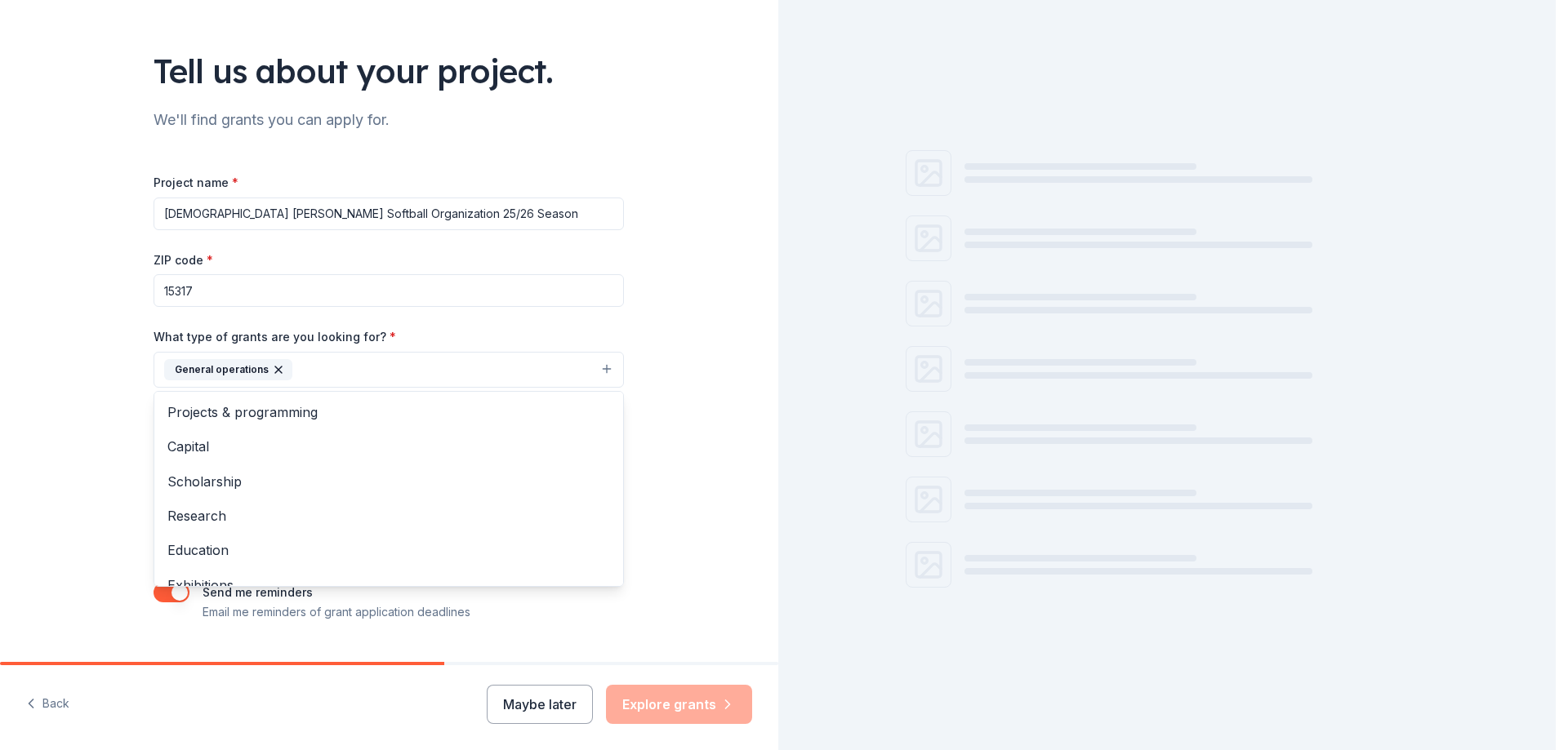
click at [44, 412] on div "Tell us about your project. We'll find grants you can apply for. Project name *…" at bounding box center [389, 309] width 778 height 782
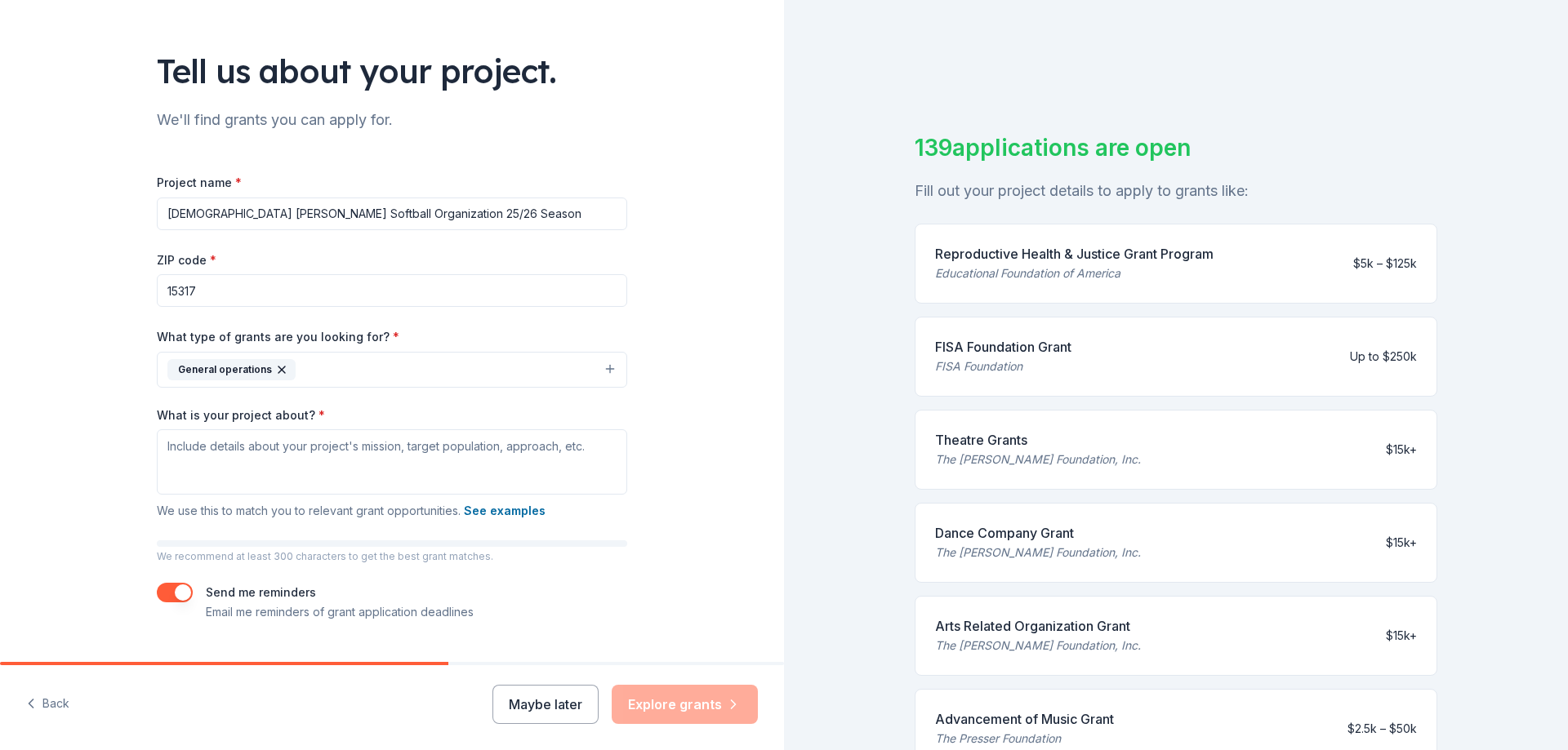
click at [315, 371] on button "General operations" at bounding box center [391, 369] width 470 height 36
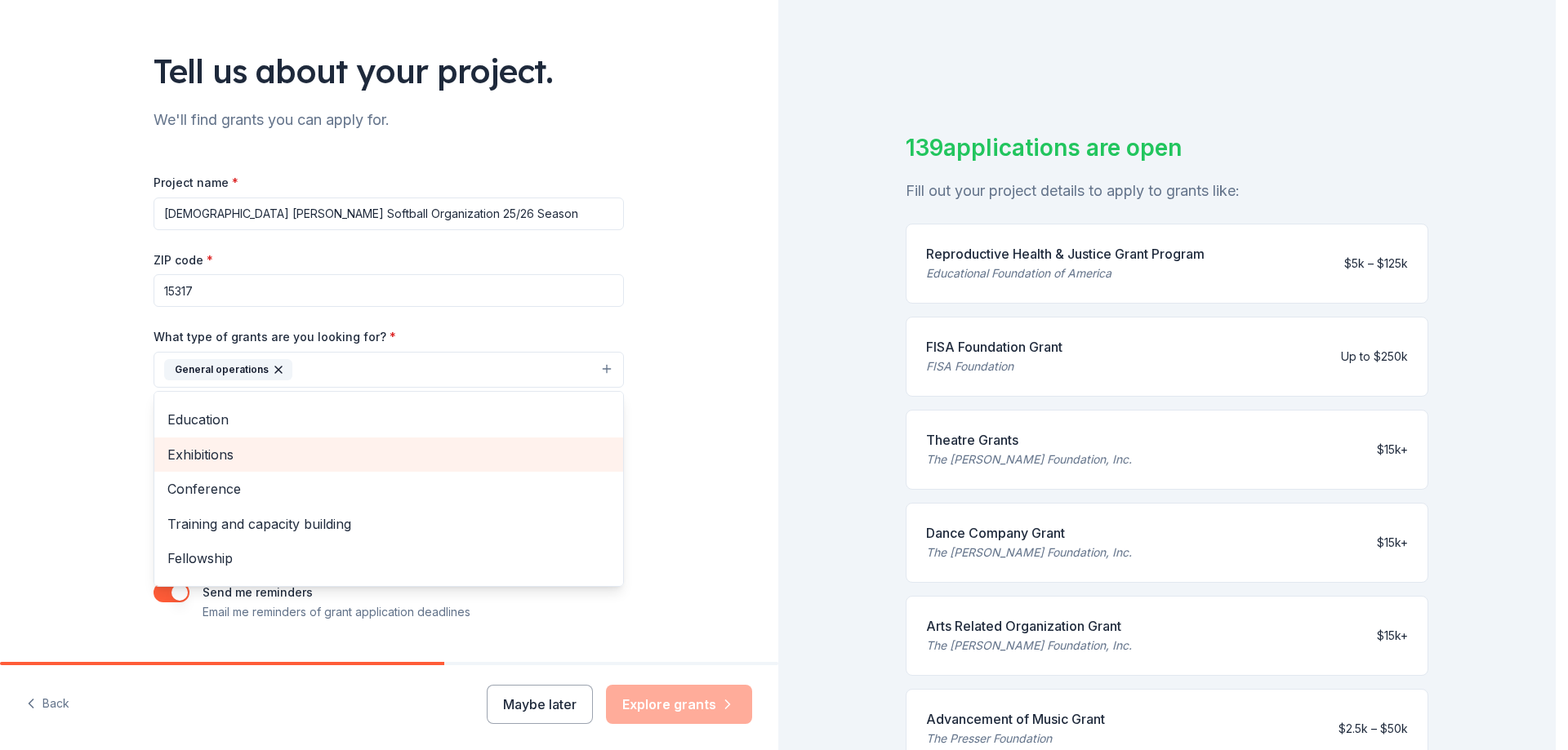
scroll to position [158, 0]
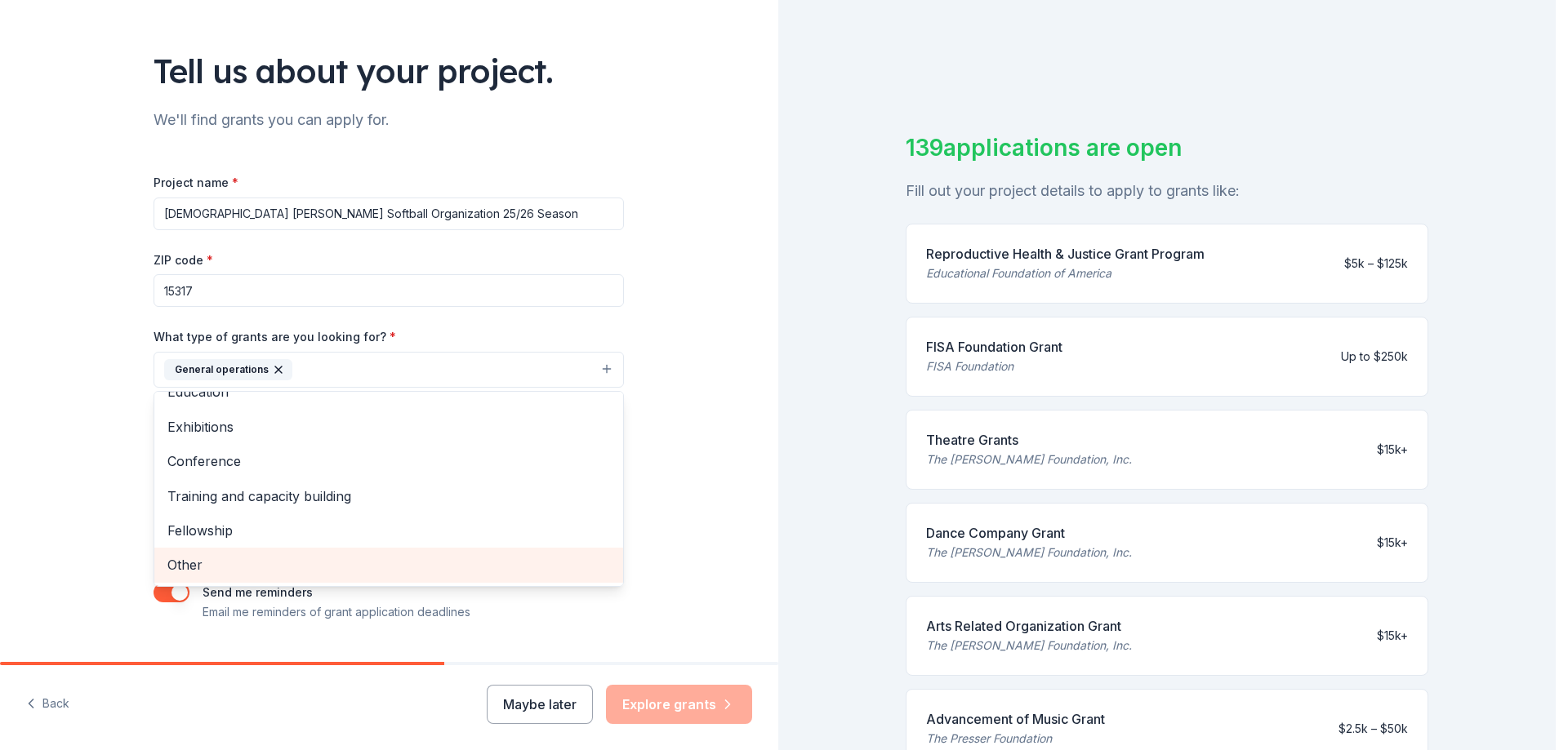
click at [210, 564] on span "Other" at bounding box center [388, 564] width 442 height 21
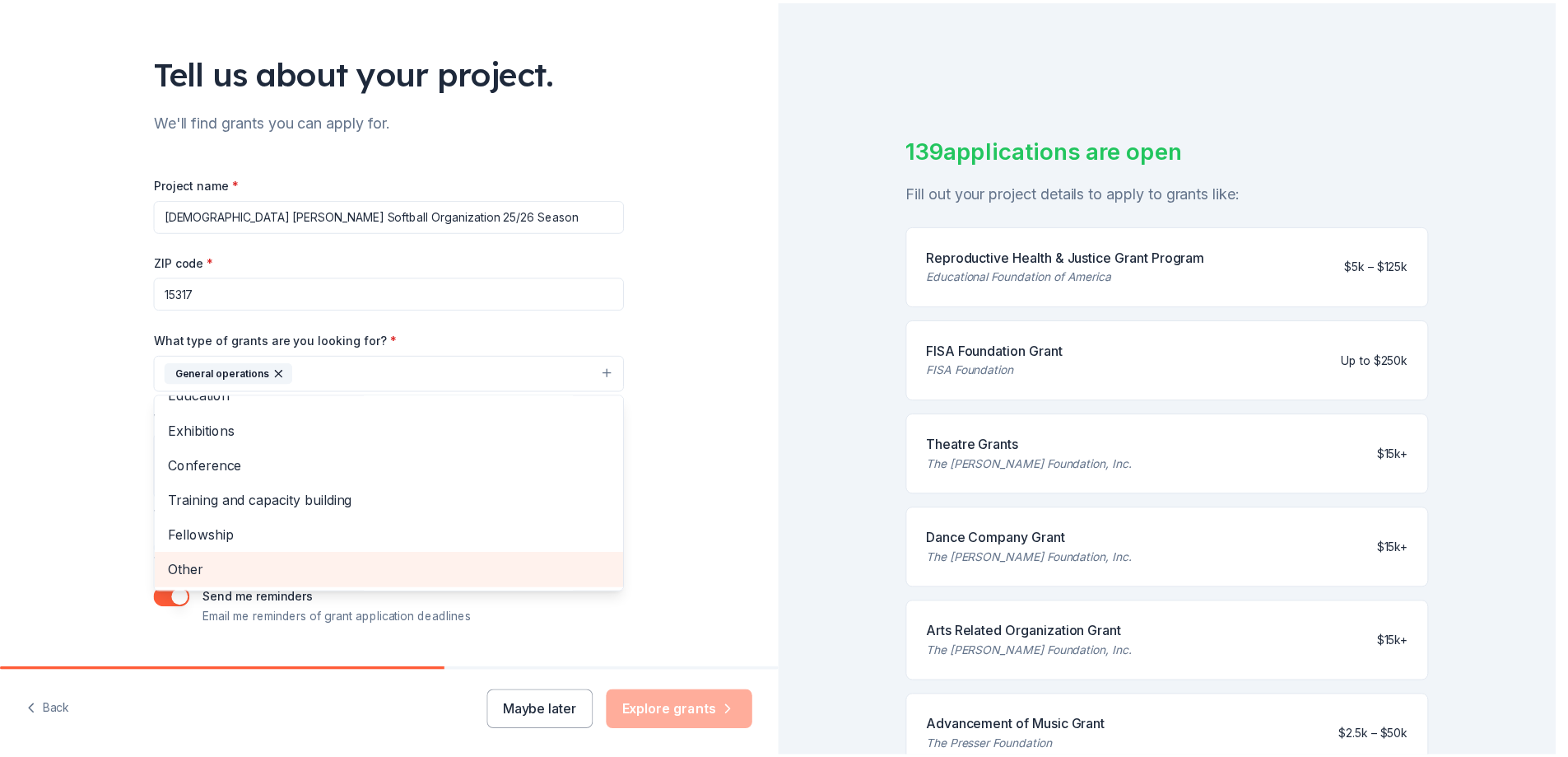
scroll to position [125, 0]
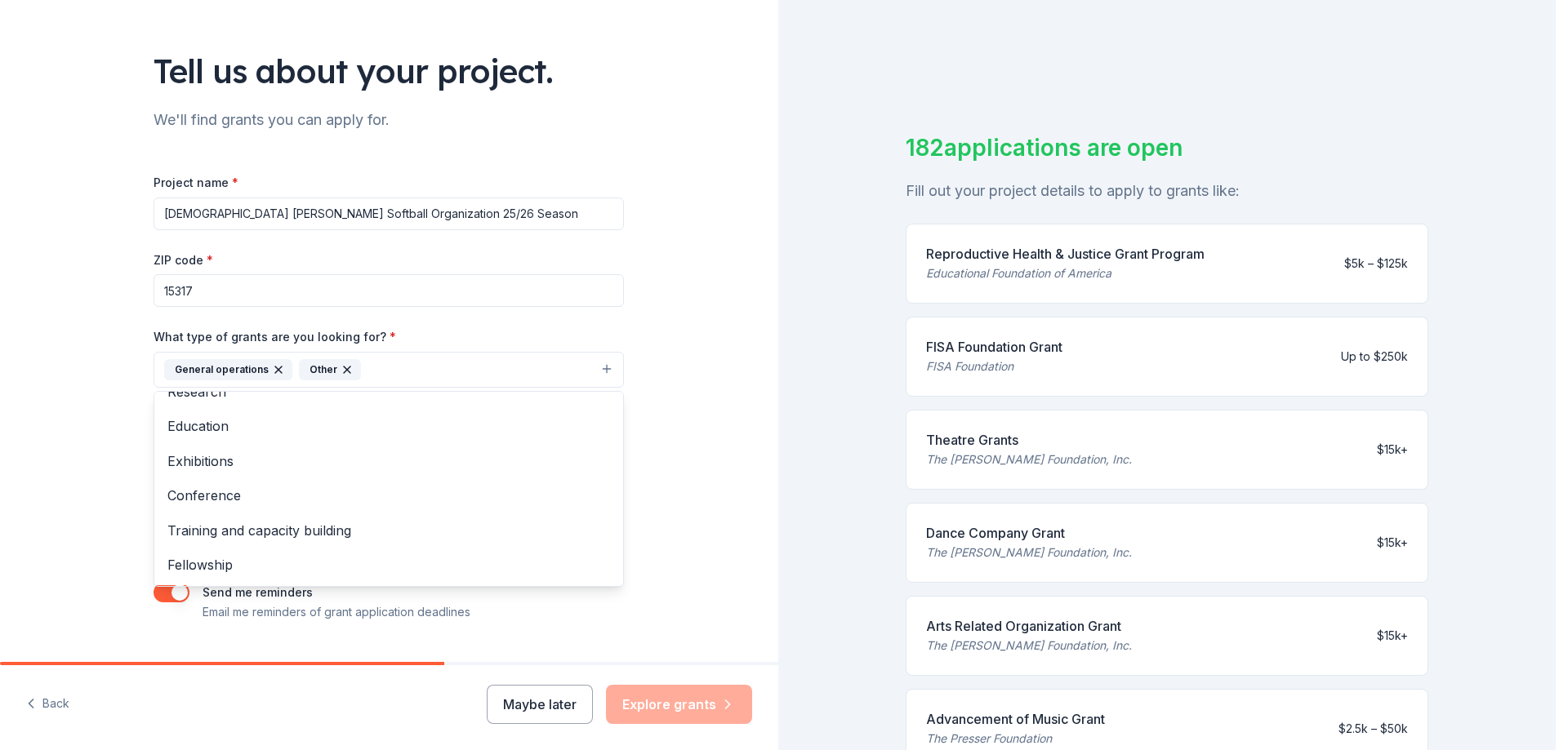
click at [37, 447] on div "Tell us about your project. We'll find grants you can apply for. Project name *…" at bounding box center [389, 309] width 778 height 782
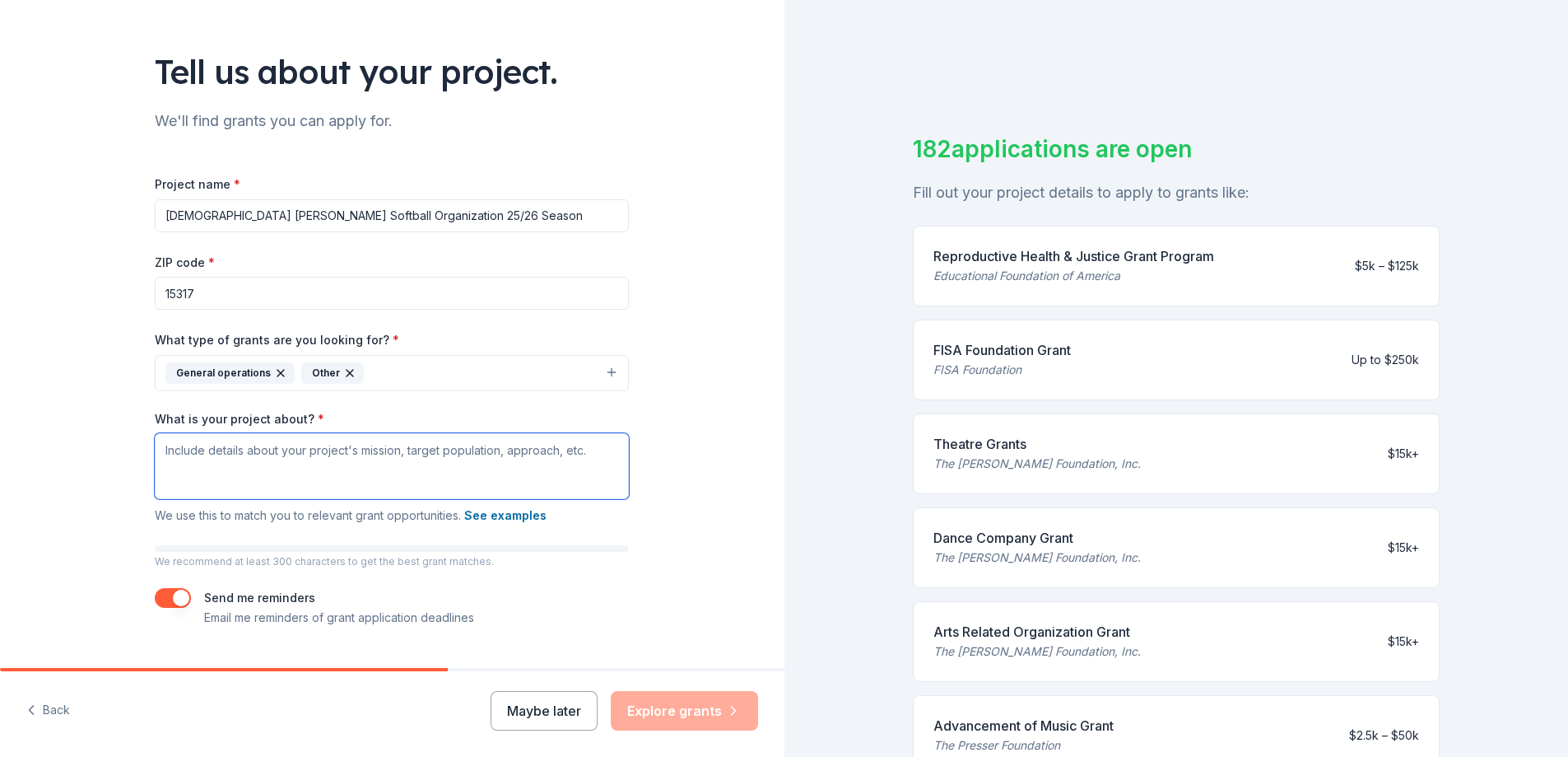
click at [240, 458] on textarea "What is your project about? *" at bounding box center [391, 466] width 474 height 66
paste textarea "The 10U [DEMOGRAPHIC_DATA] [PERSON_NAME] travel team is led by Head Coach [PERS…"
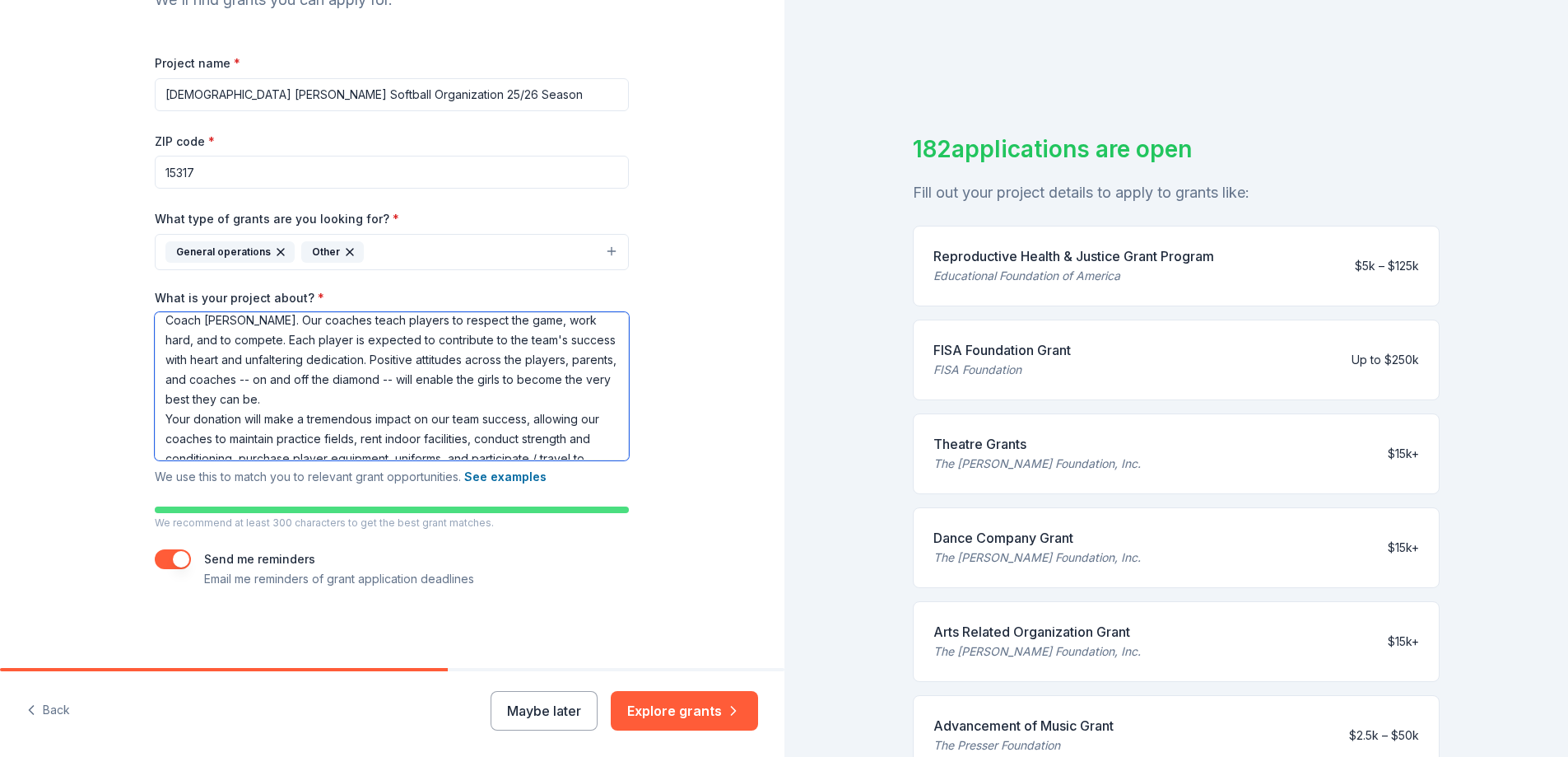
scroll to position [45, 0]
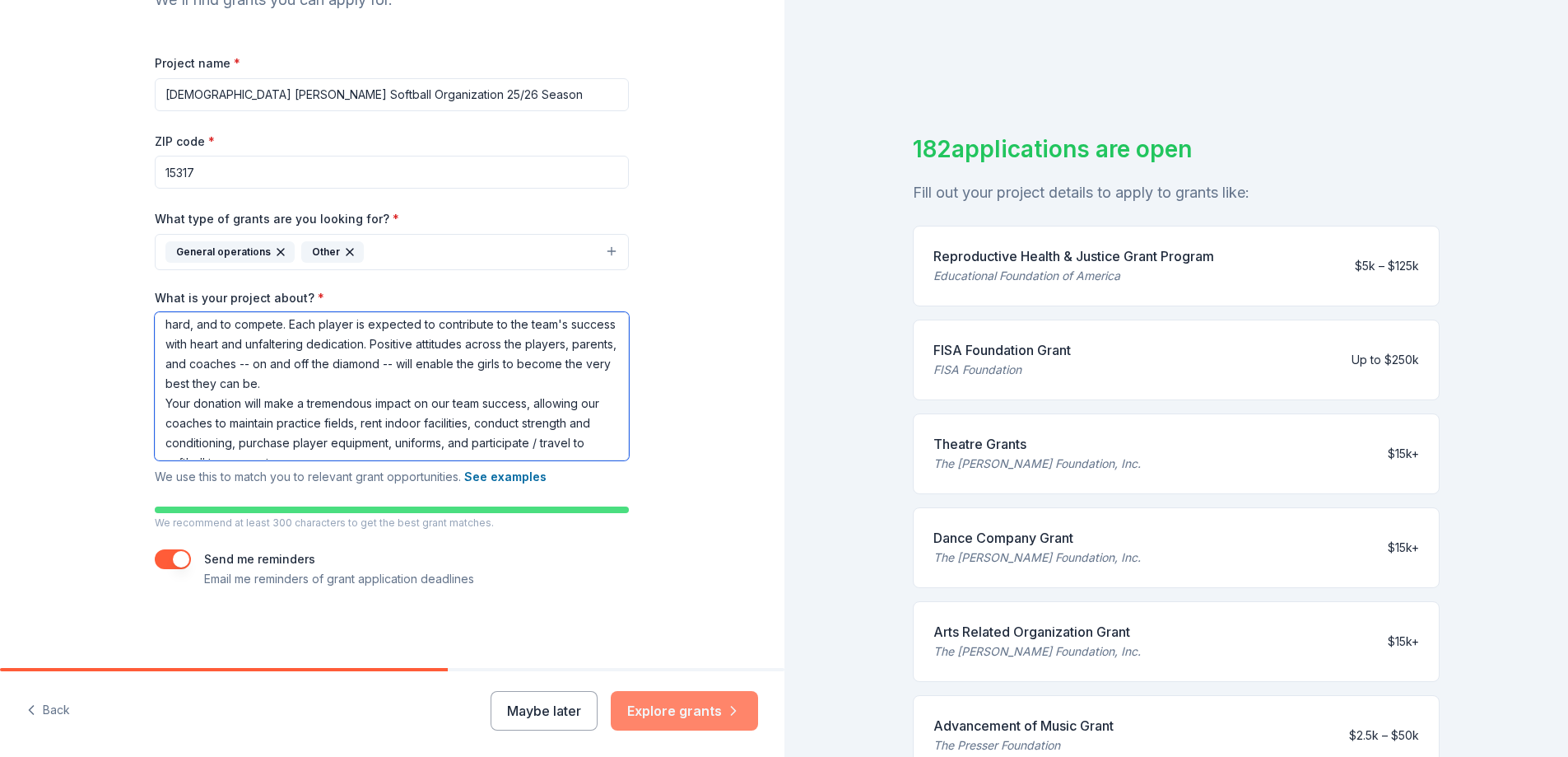
type textarea "The 10U [DEMOGRAPHIC_DATA] [PERSON_NAME] travel team is led by Head Coach [PERS…"
click at [660, 715] on button "Explore grants" at bounding box center [684, 711] width 147 height 40
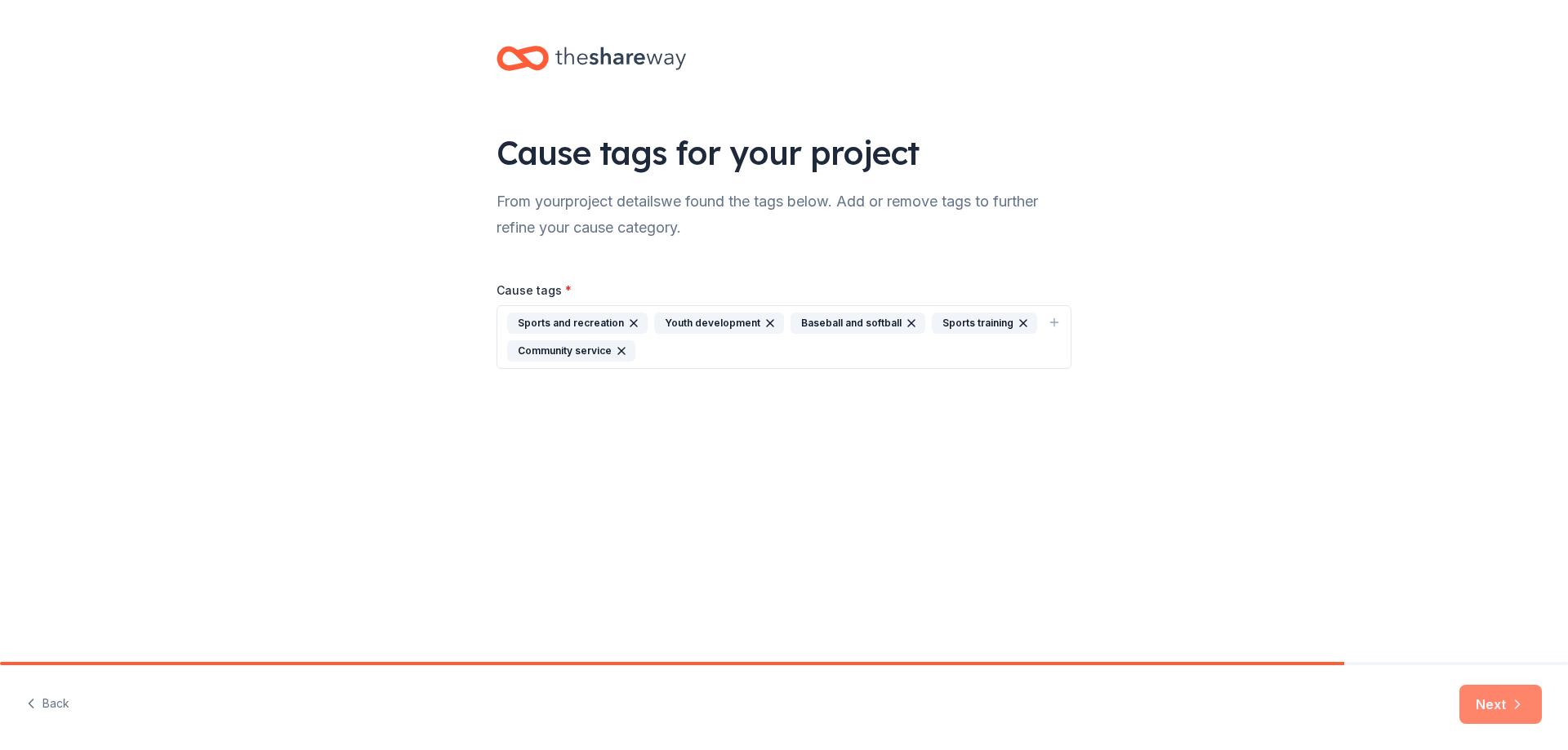
click at [1478, 708] on button "Next" at bounding box center [1501, 704] width 83 height 40
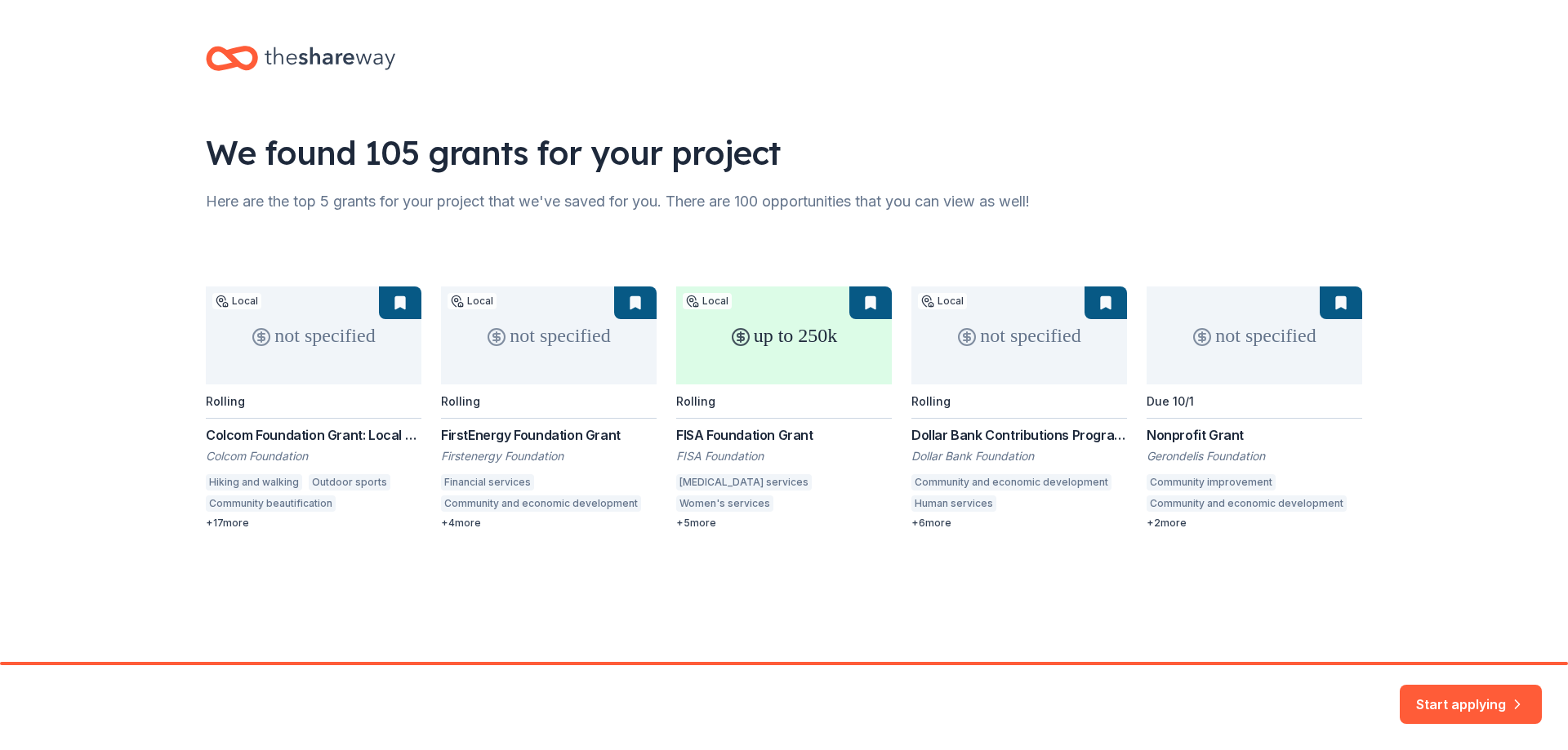
click at [1017, 373] on div "not specified Local Rolling Colcom Foundation Grant: Local Environment & Commun…" at bounding box center [784, 408] width 1156 height 244
drag, startPoint x: 1009, startPoint y: 424, endPoint x: 1006, endPoint y: 435, distance: 11.4
click at [1009, 426] on div "not specified Local Rolling Colcom Foundation Grant: Local Environment & Commun…" at bounding box center [784, 408] width 1156 height 244
click at [989, 317] on div "not specified Local Rolling Colcom Foundation Grant: Local Environment & Commun…" at bounding box center [784, 408] width 1156 height 244
click at [1104, 304] on div "not specified Local Rolling Colcom Foundation Grant: Local Environment & Commun…" at bounding box center [784, 408] width 1156 height 244
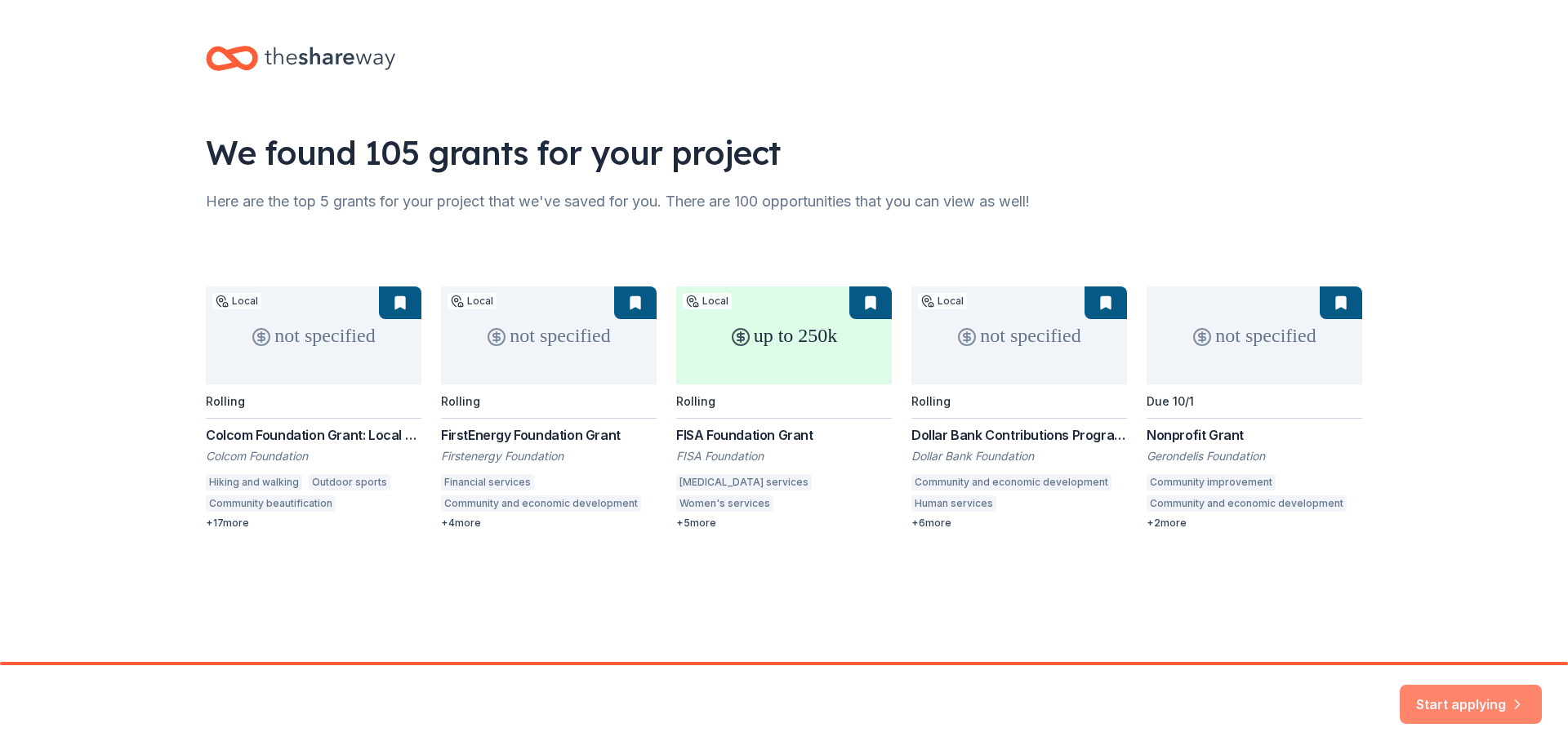
click at [1445, 706] on button "Start applying" at bounding box center [1471, 695] width 142 height 40
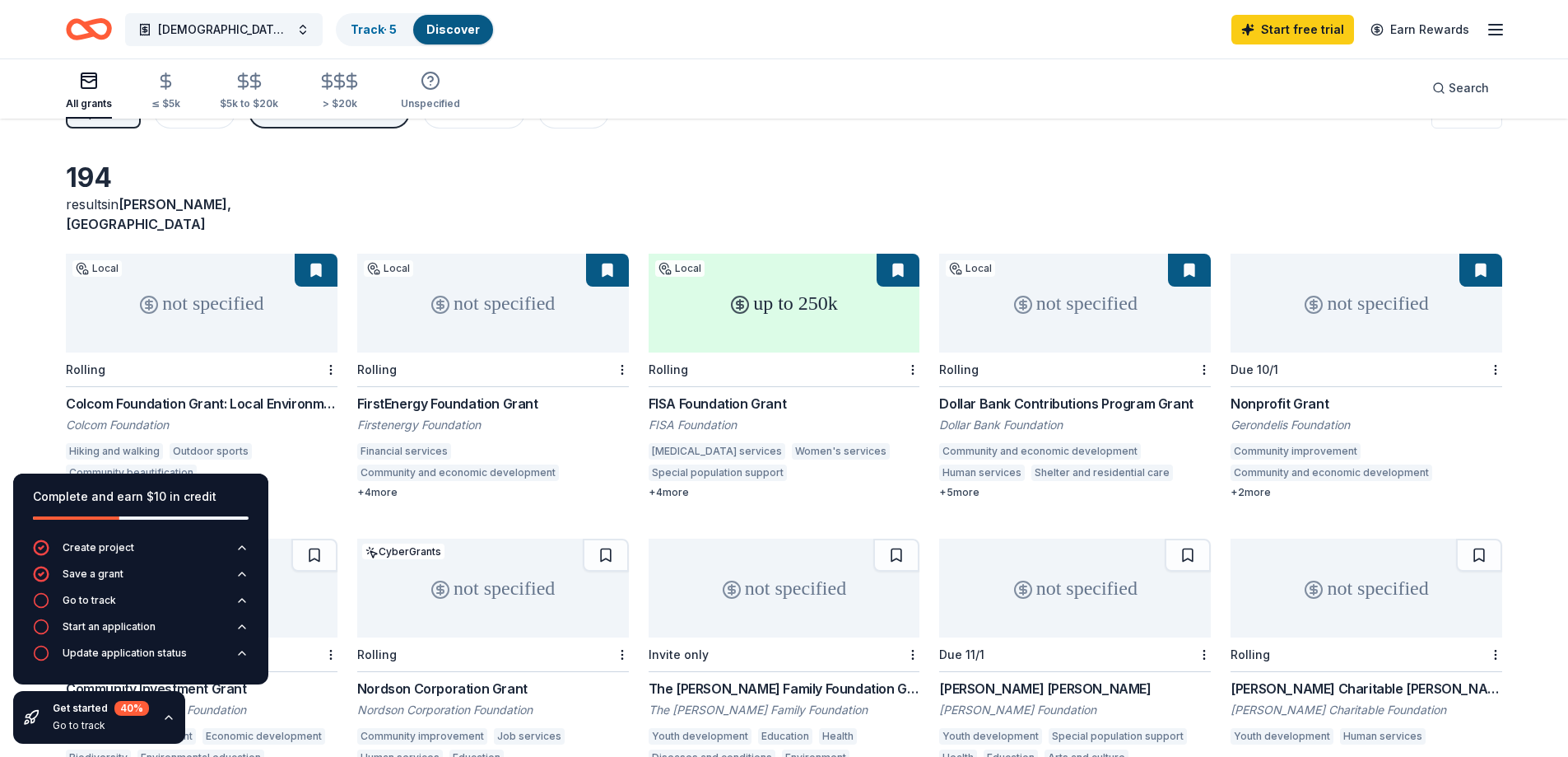
scroll to position [83, 0]
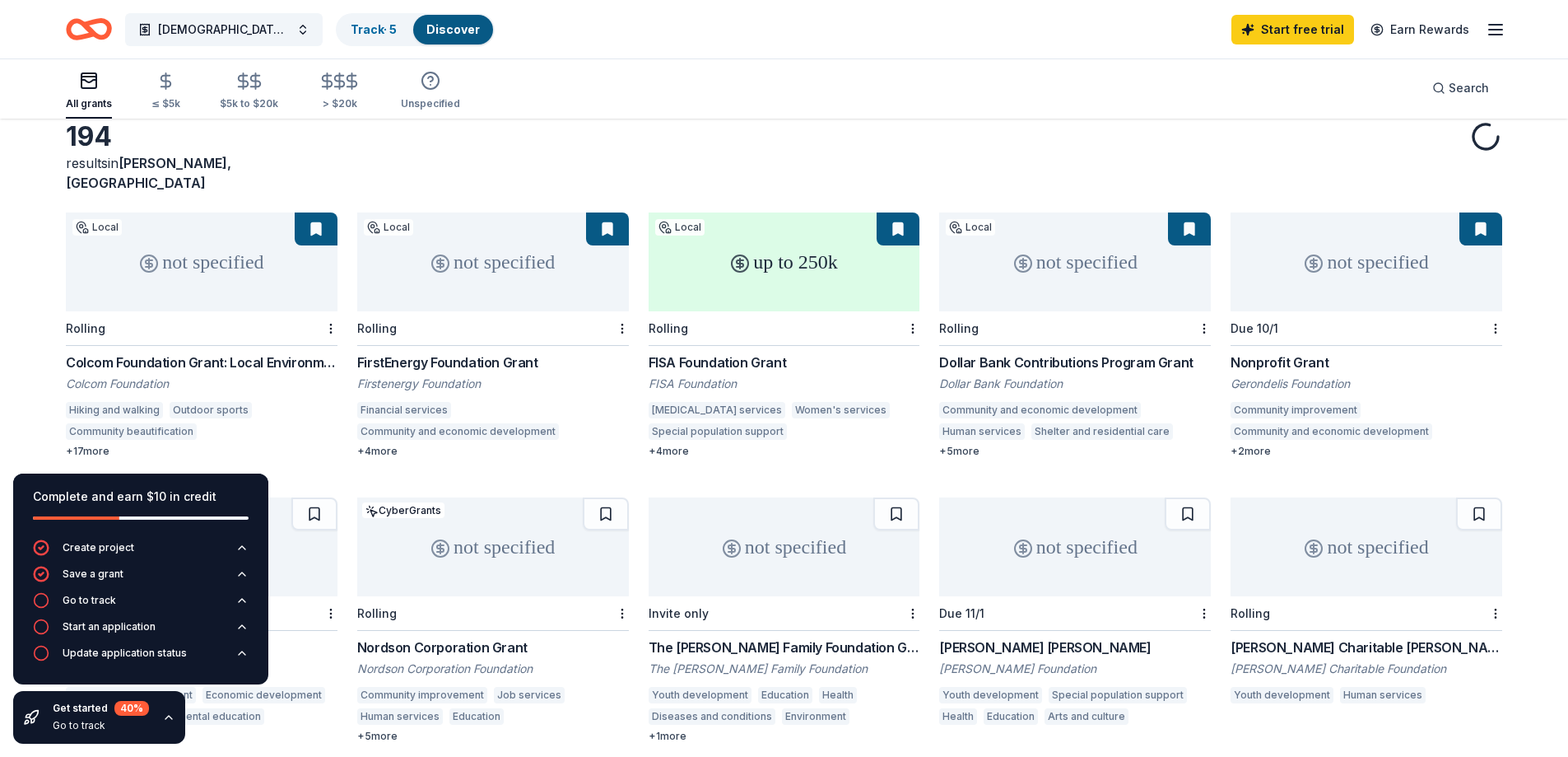
click at [1045, 259] on div "not specified" at bounding box center [1075, 262] width 272 height 99
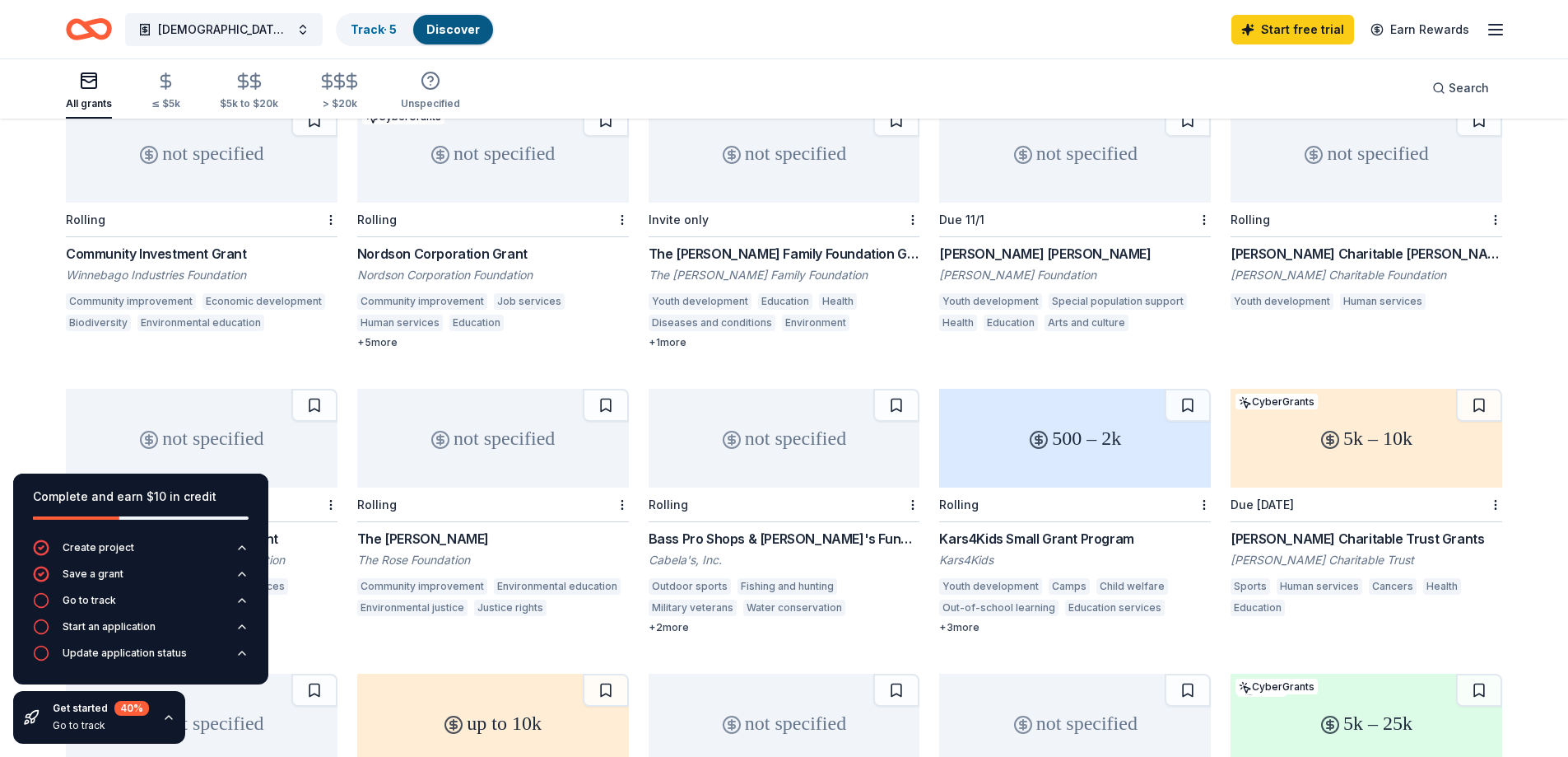
scroll to position [577, 0]
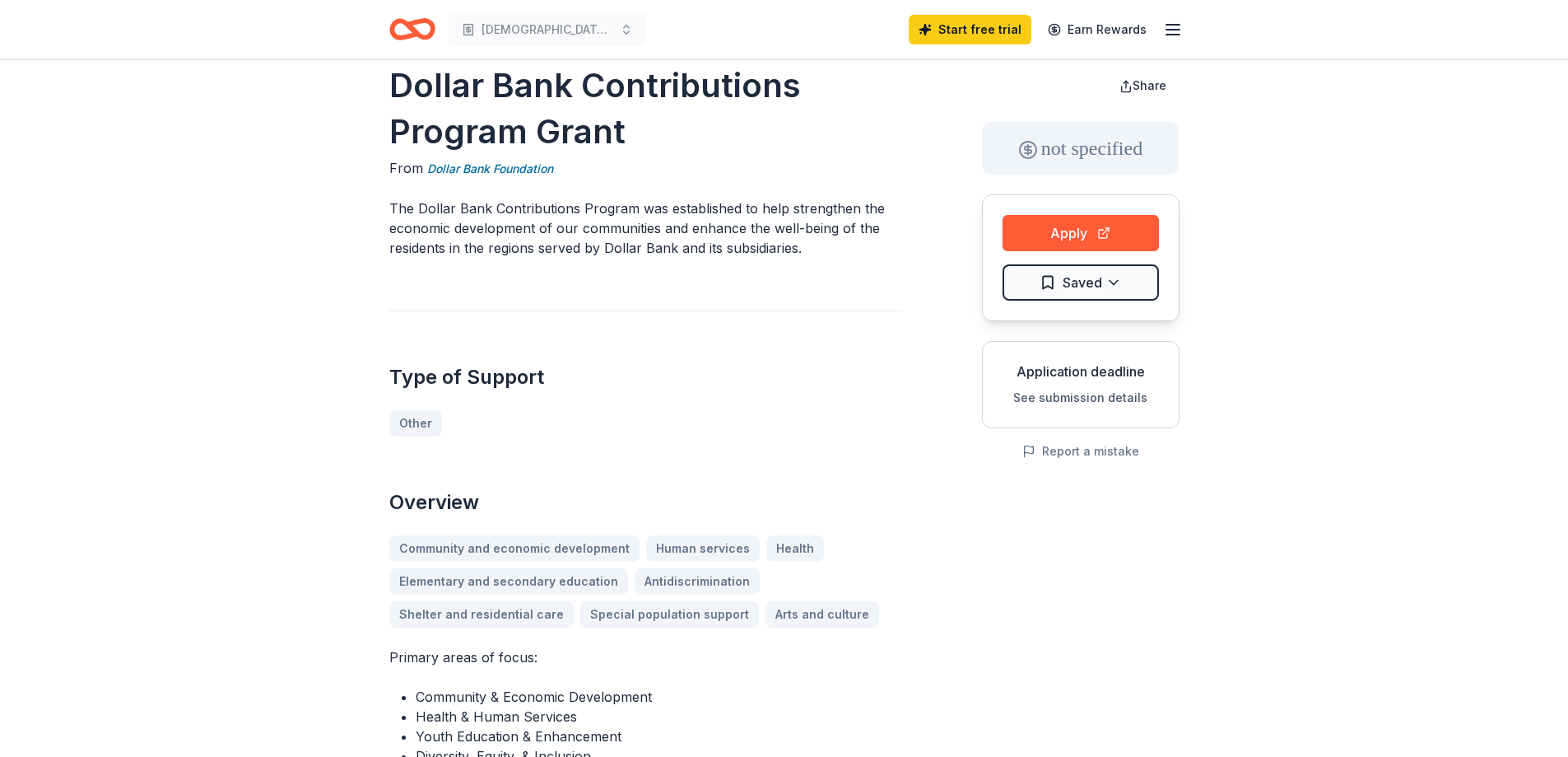
scroll to position [83, 0]
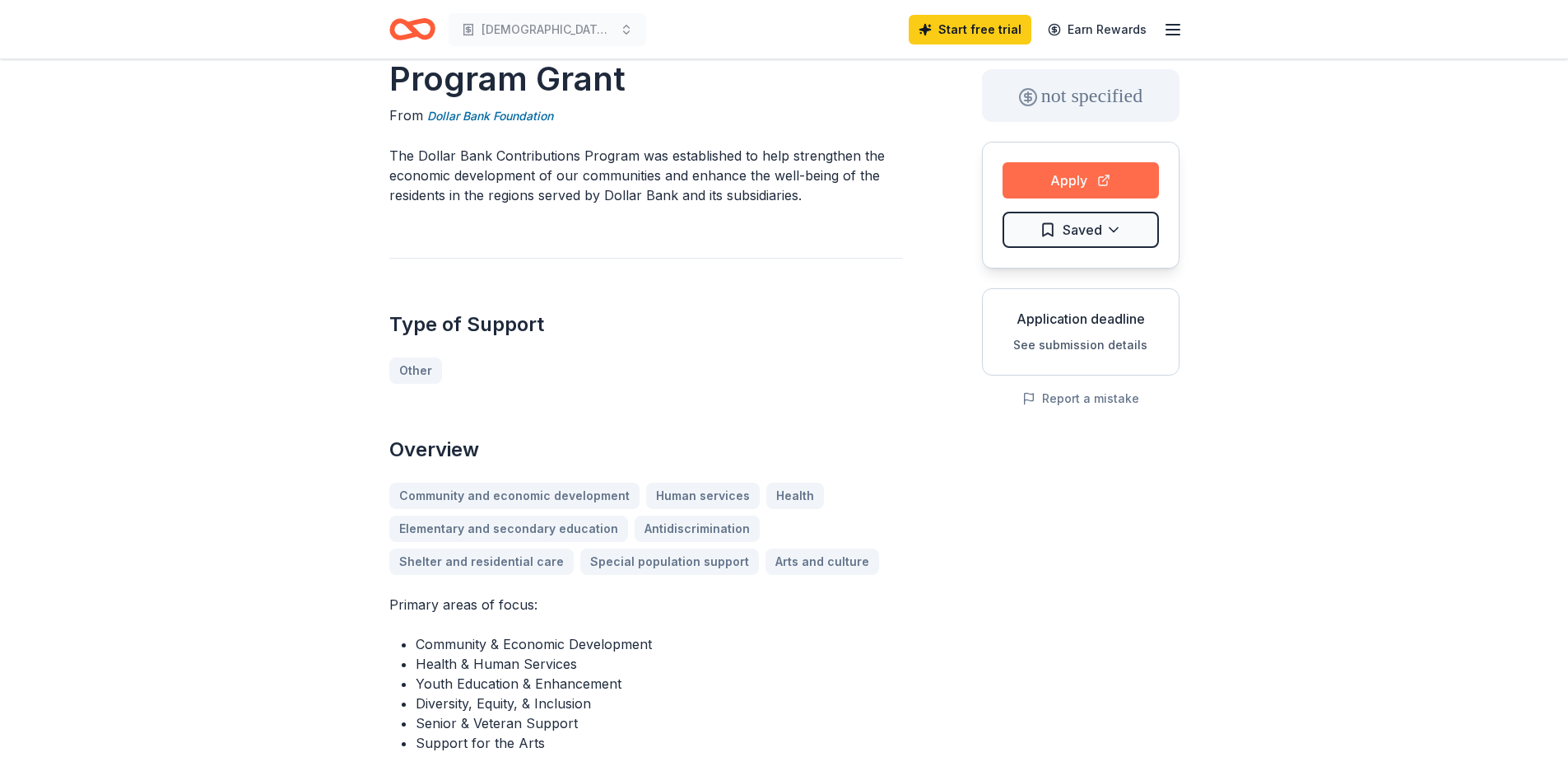
click at [1052, 181] on button "Apply" at bounding box center [1080, 180] width 157 height 36
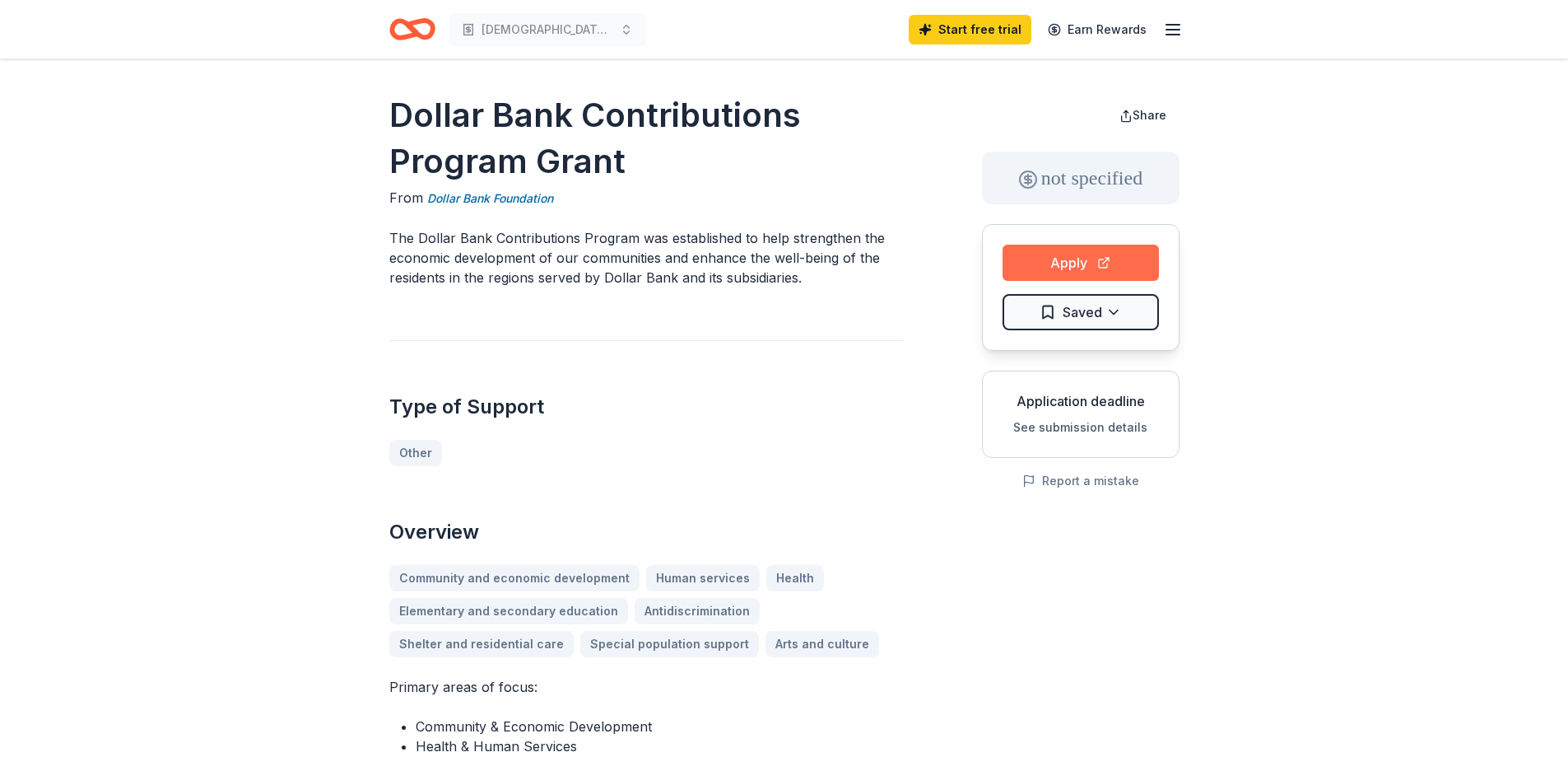
click at [1064, 258] on button "Apply" at bounding box center [1080, 263] width 157 height 36
